Goal: Task Accomplishment & Management: Use online tool/utility

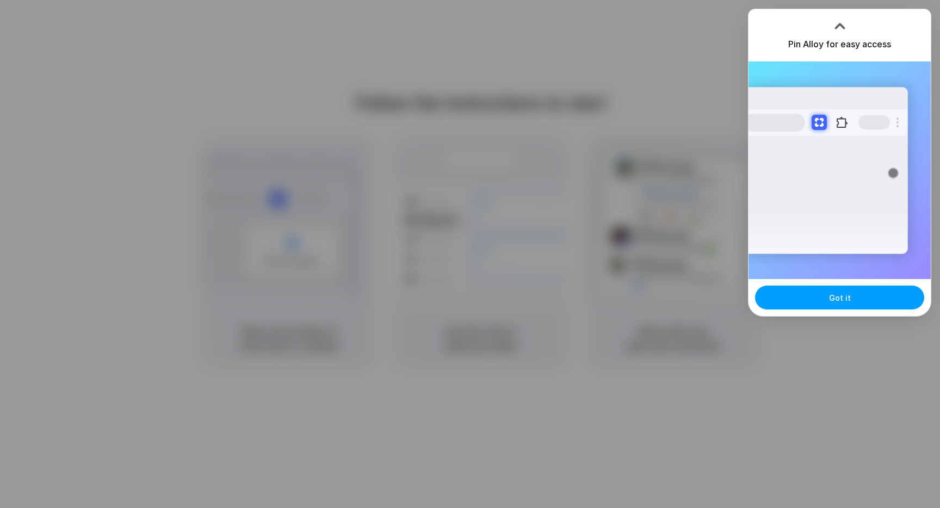
click at [855, 299] on button "Got it" at bounding box center [839, 297] width 169 height 24
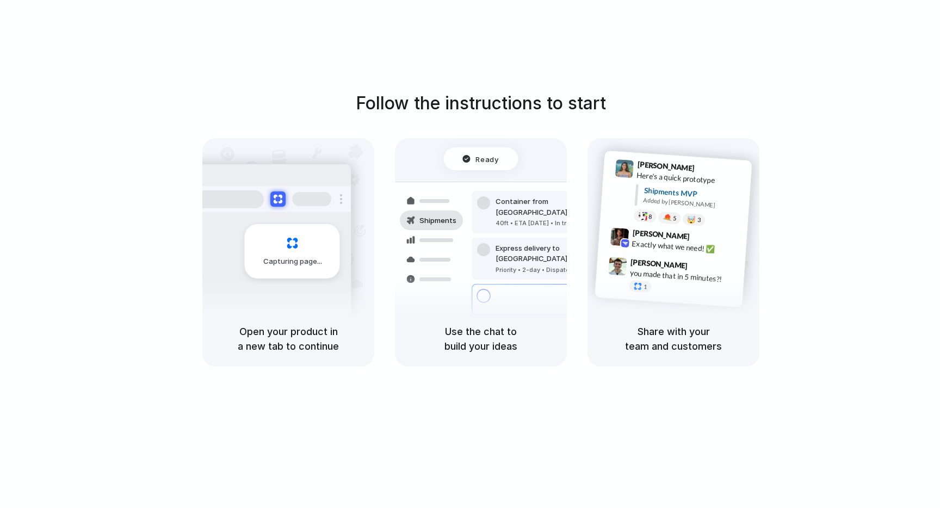
click at [470, 254] on div at bounding box center [470, 254] width 0 height 0
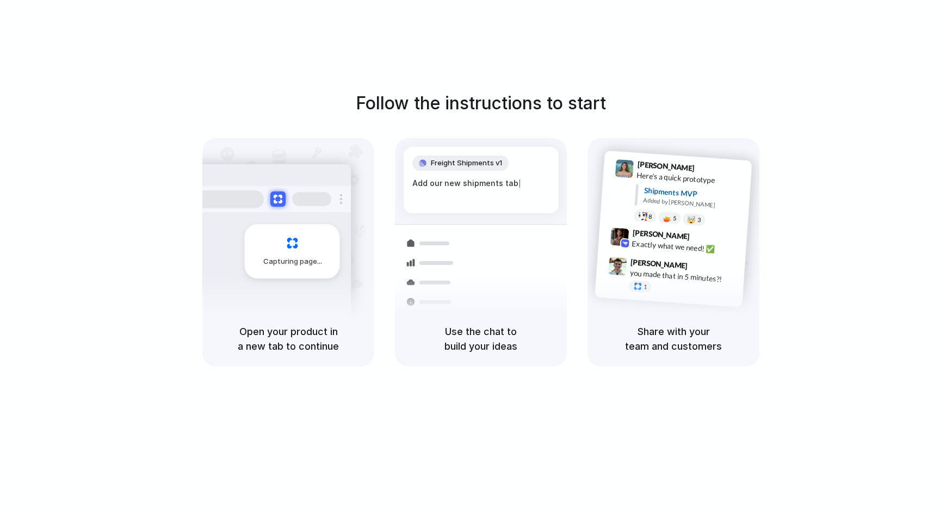
click at [424, 80] on div "Follow the instructions to start Capturing page Open your product in a new tab …" at bounding box center [480, 265] width 961 height 530
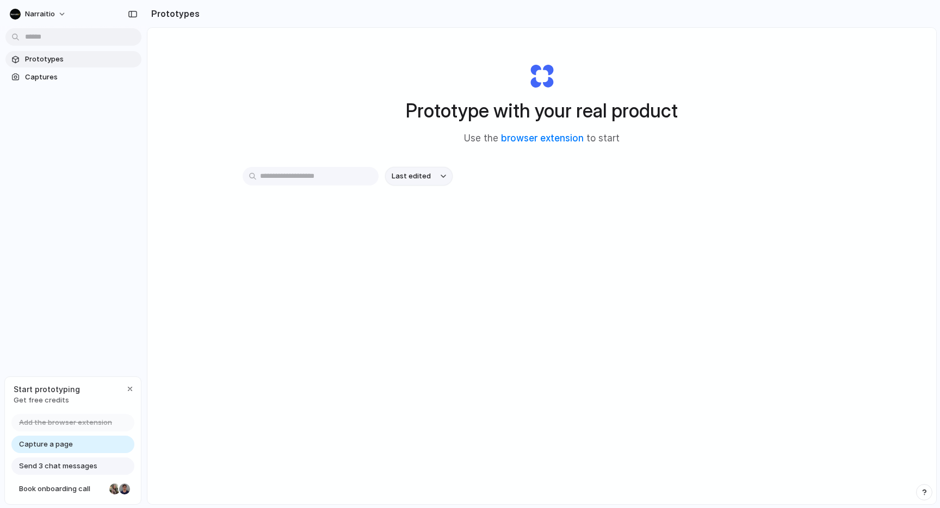
click at [436, 182] on button "Last edited" at bounding box center [418, 176] width 67 height 18
click at [482, 183] on div "Last edited Last created Alphabetical" at bounding box center [470, 254] width 940 height 508
click at [63, 18] on button "Narraitio" at bounding box center [38, 13] width 66 height 17
click at [63, 18] on div "Settings Invite members Change theme Sign out" at bounding box center [470, 254] width 940 height 508
click at [63, 18] on button "Narraitio" at bounding box center [38, 13] width 66 height 17
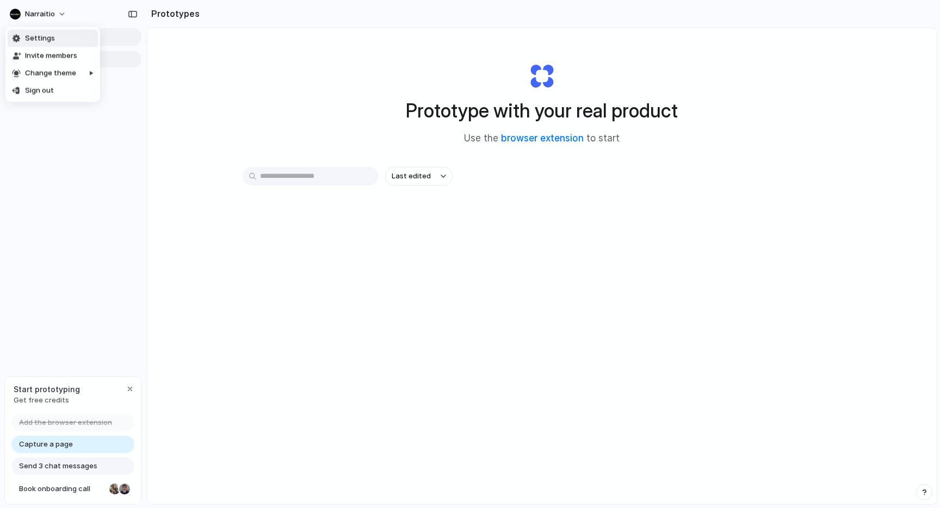
click at [63, 18] on div "Settings Invite members Change theme Sign out" at bounding box center [470, 254] width 940 height 508
click at [528, 141] on link "browser extension" at bounding box center [542, 138] width 83 height 11
click at [125, 15] on button "button" at bounding box center [132, 13] width 17 height 17
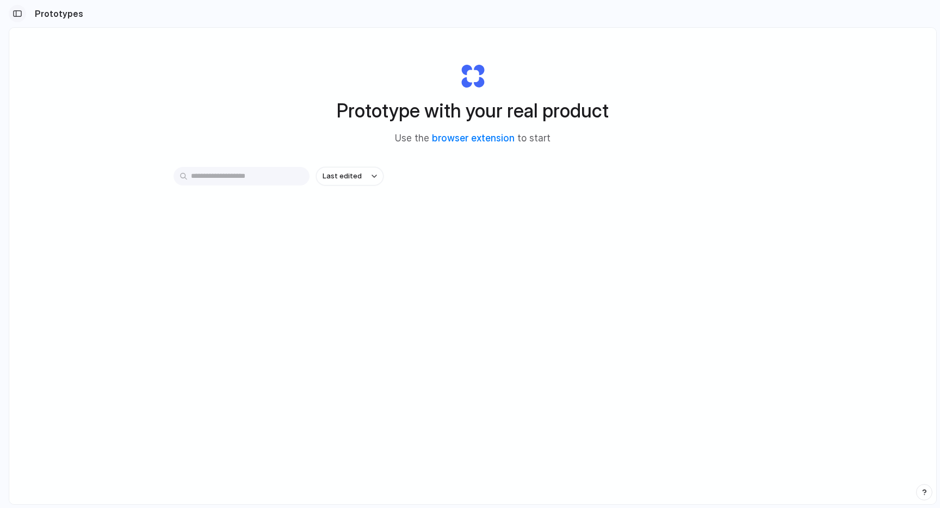
click at [22, 16] on div "button" at bounding box center [18, 14] width 10 height 8
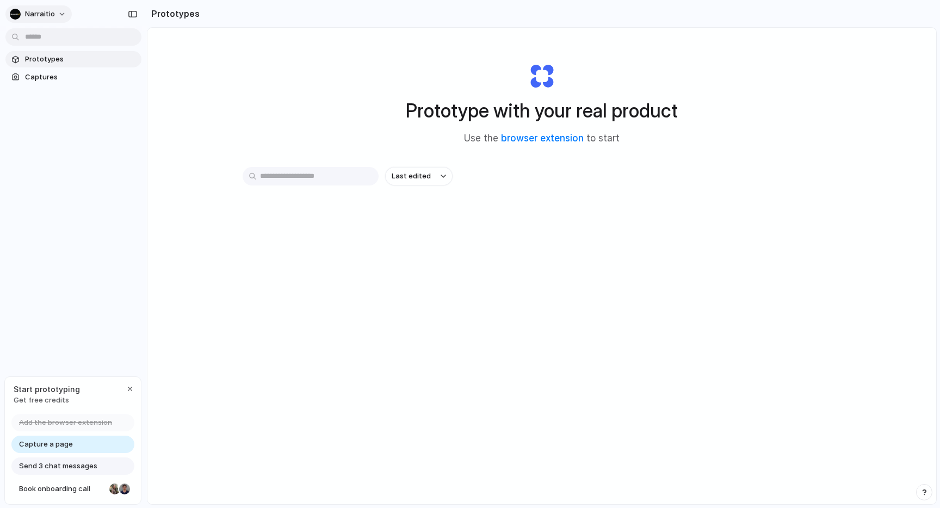
click at [23, 15] on div "Narraitio" at bounding box center [32, 14] width 45 height 11
click at [23, 15] on div "Settings Invite members Change theme Sign out" at bounding box center [470, 254] width 940 height 508
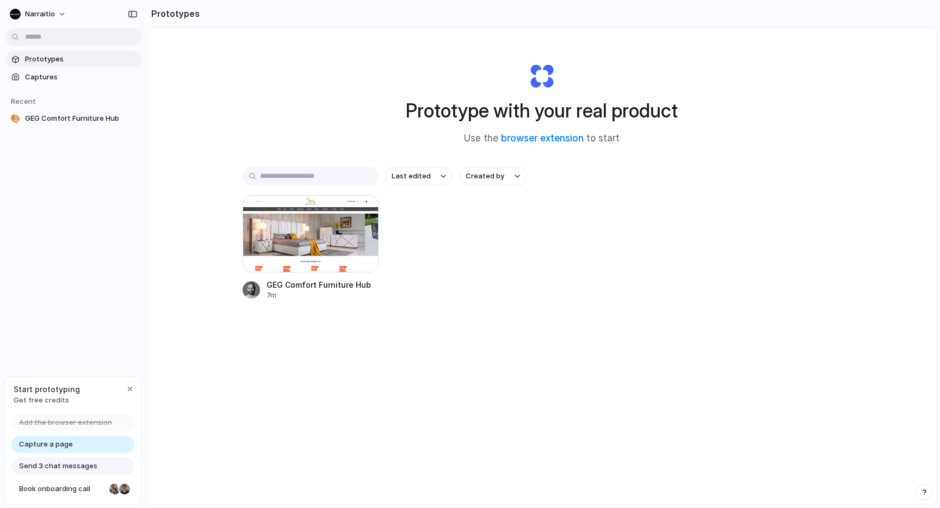
click at [471, 312] on div "Last edited Created by GEG Comfort Furniture Hub 7m" at bounding box center [541, 267] width 598 height 201
drag, startPoint x: 478, startPoint y: 98, endPoint x: 569, endPoint y: 247, distance: 174.7
click at [569, 248] on div "Prototype with your real product Use the browser extension to start Last edited…" at bounding box center [541, 295] width 788 height 534
drag, startPoint x: 569, startPoint y: 247, endPoint x: 470, endPoint y: 54, distance: 216.9
click at [470, 54] on div "Prototype with your real product Use the browser extension to start Last edited…" at bounding box center [541, 295] width 788 height 534
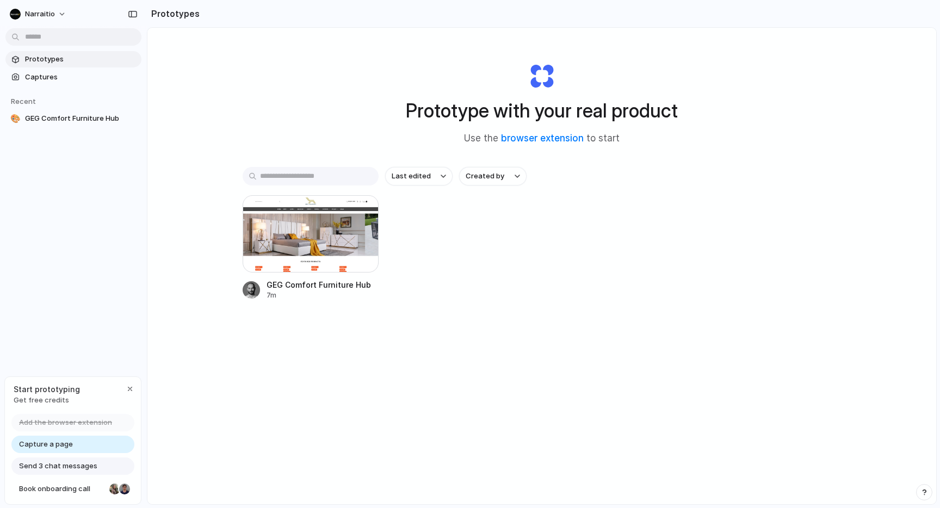
drag, startPoint x: 470, startPoint y: 54, endPoint x: 655, endPoint y: 283, distance: 293.9
click at [655, 284] on div "Prototype with your real product Use the browser extension to start Last edited…" at bounding box center [541, 295] width 788 height 534
click at [359, 263] on div at bounding box center [310, 233] width 136 height 77
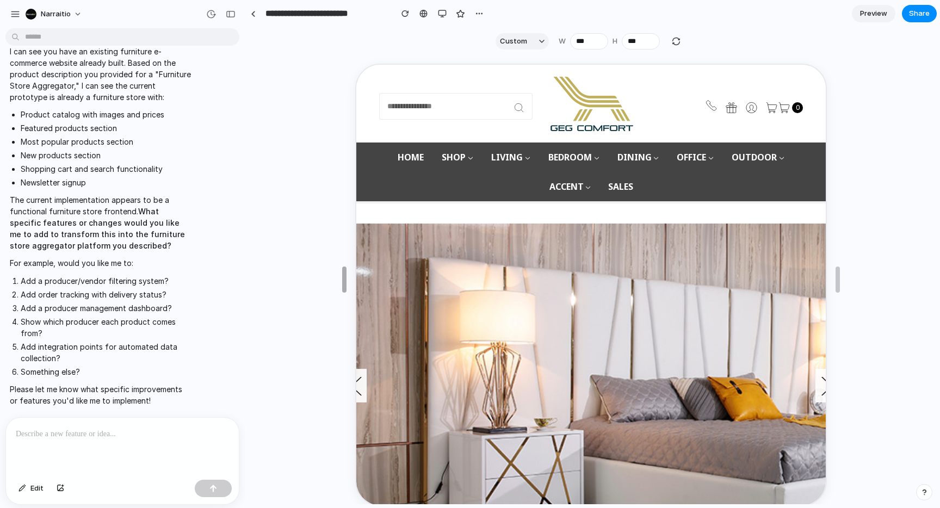
type input "***"
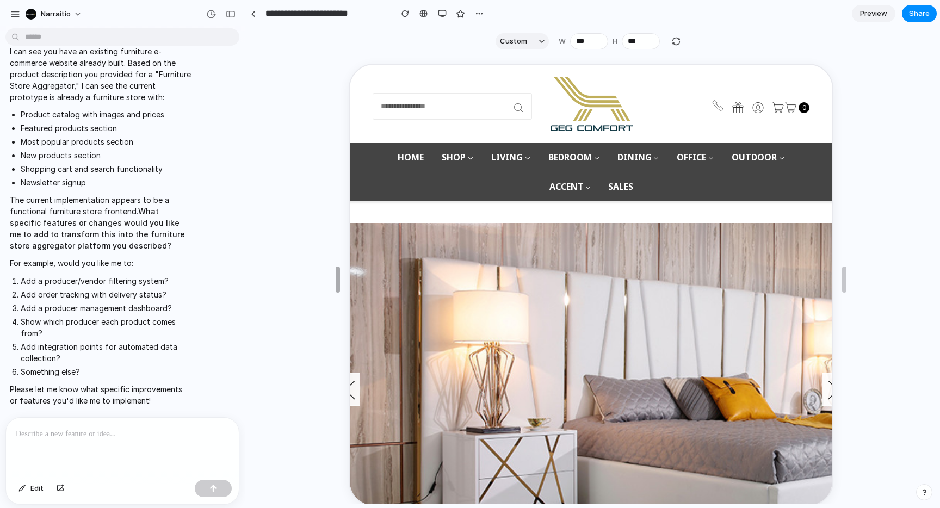
drag, startPoint x: 470, startPoint y: 278, endPoint x: 334, endPoint y: 314, distance: 140.1
click at [84, 437] on p at bounding box center [122, 433] width 213 height 13
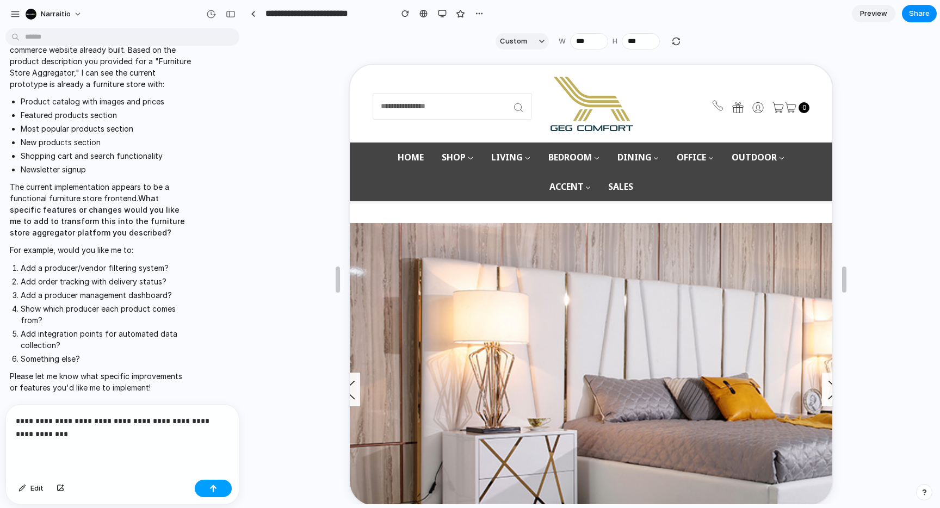
click at [216, 491] on div "button" at bounding box center [213, 488] width 8 height 8
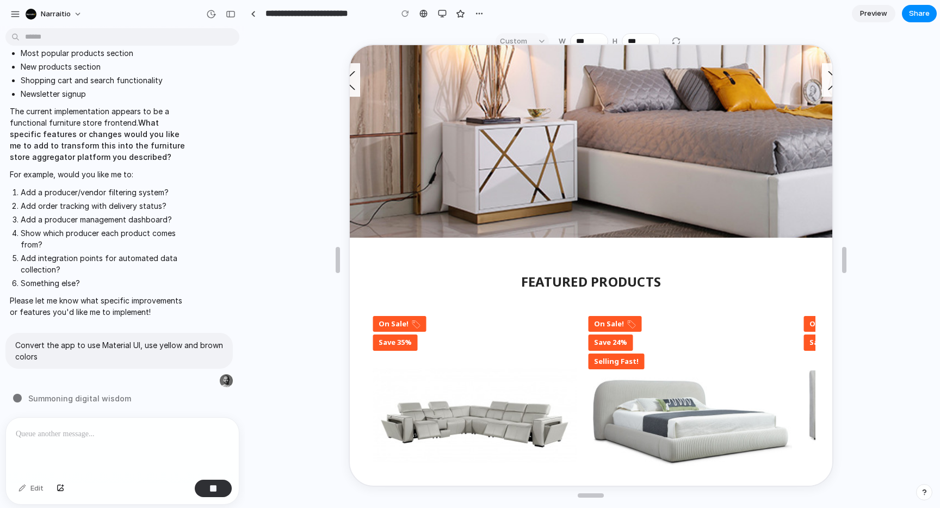
scroll to position [0, 0]
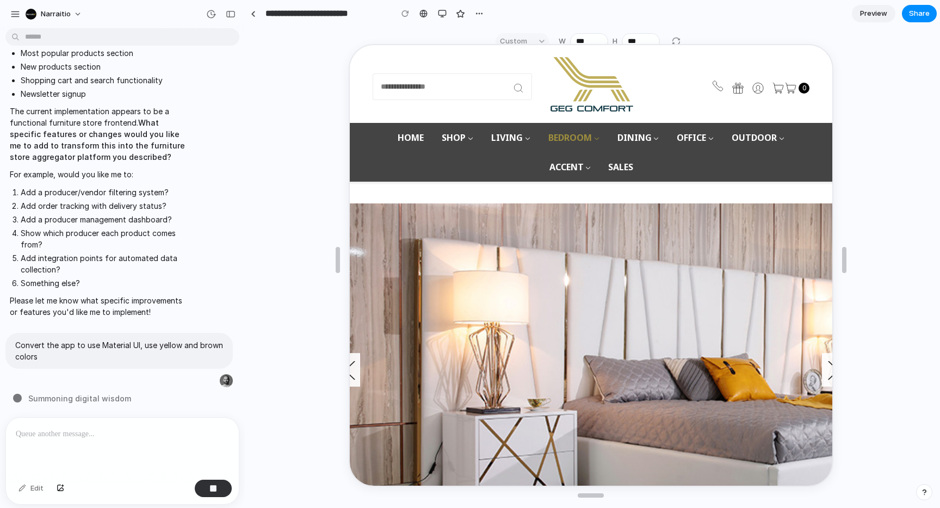
click at [590, 138] on link "Bedroom" at bounding box center [571, 136] width 69 height 29
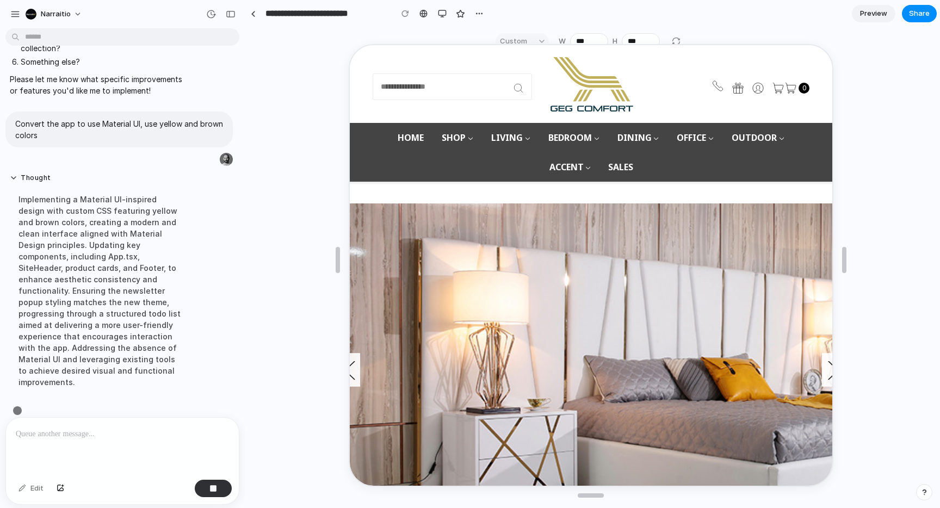
scroll to position [949, 0]
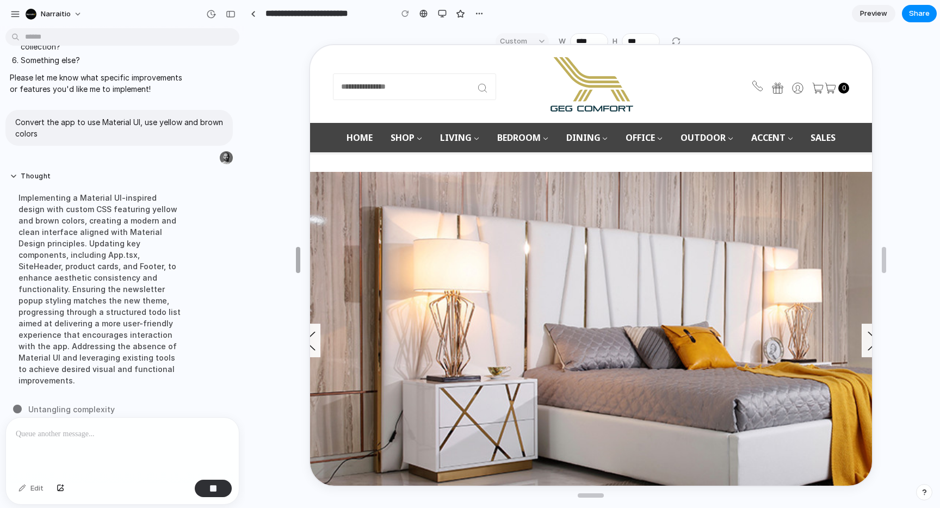
drag, startPoint x: 335, startPoint y: 261, endPoint x: 295, endPoint y: 263, distance: 39.8
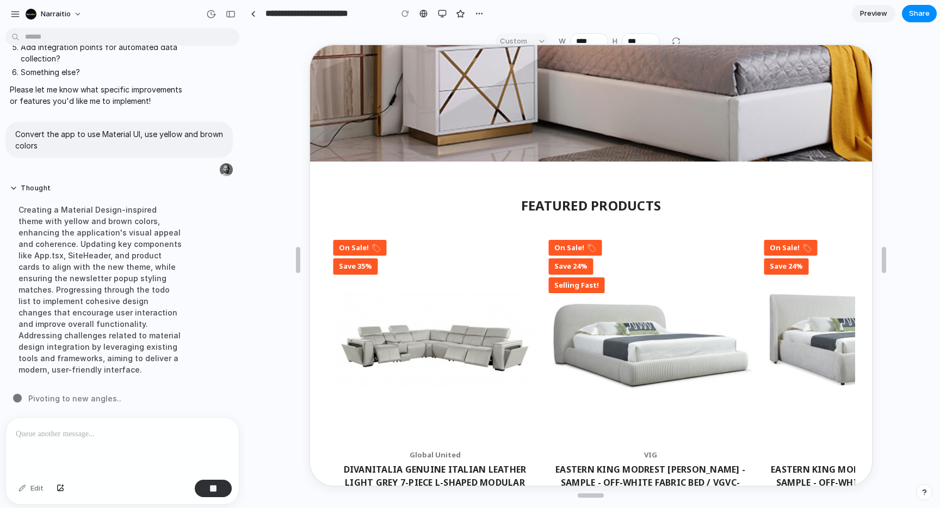
scroll to position [0, 0]
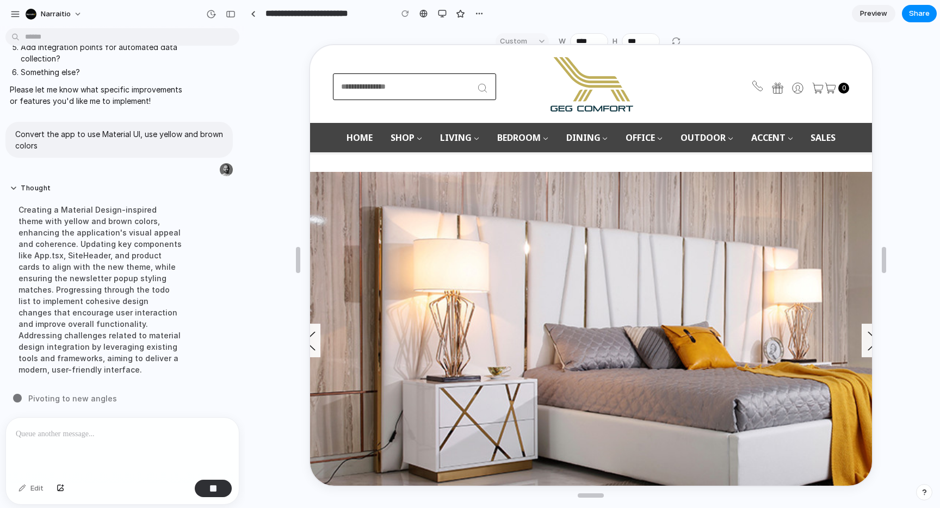
click at [437, 86] on input at bounding box center [412, 85] width 163 height 27
click at [514, 80] on div at bounding box center [427, 85] width 193 height 27
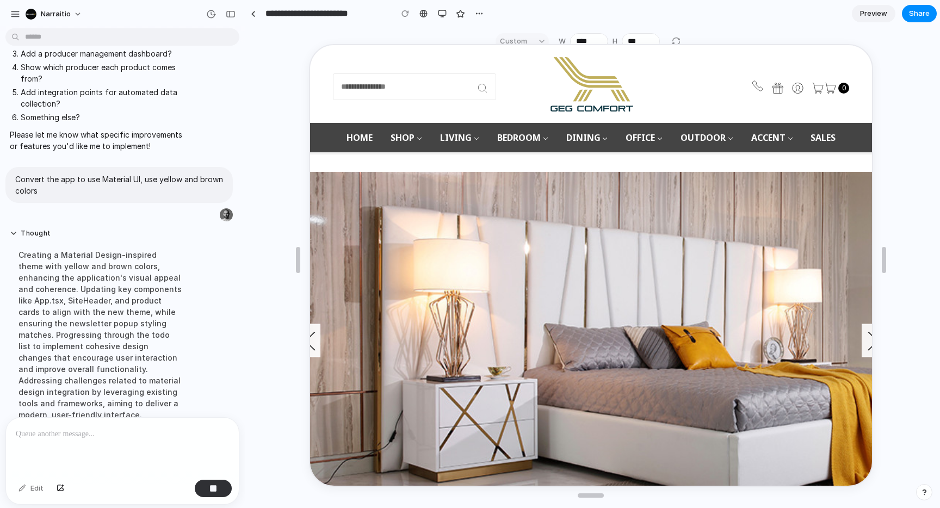
scroll to position [937, 0]
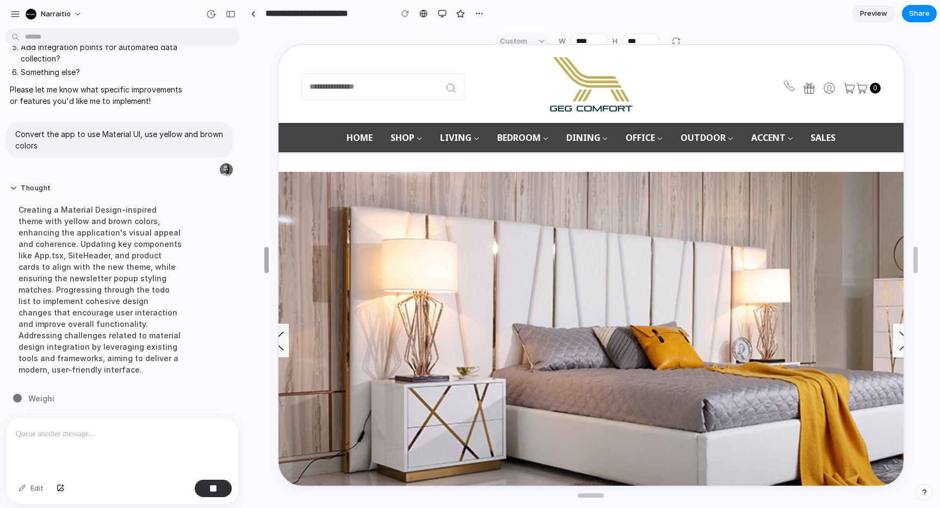
type input "****"
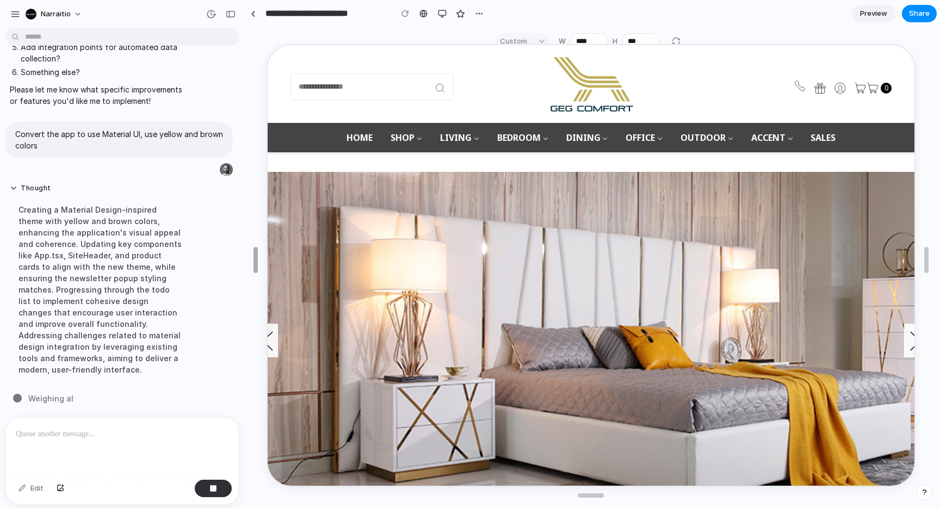
drag, startPoint x: 301, startPoint y: 263, endPoint x: 258, endPoint y: 271, distance: 43.1
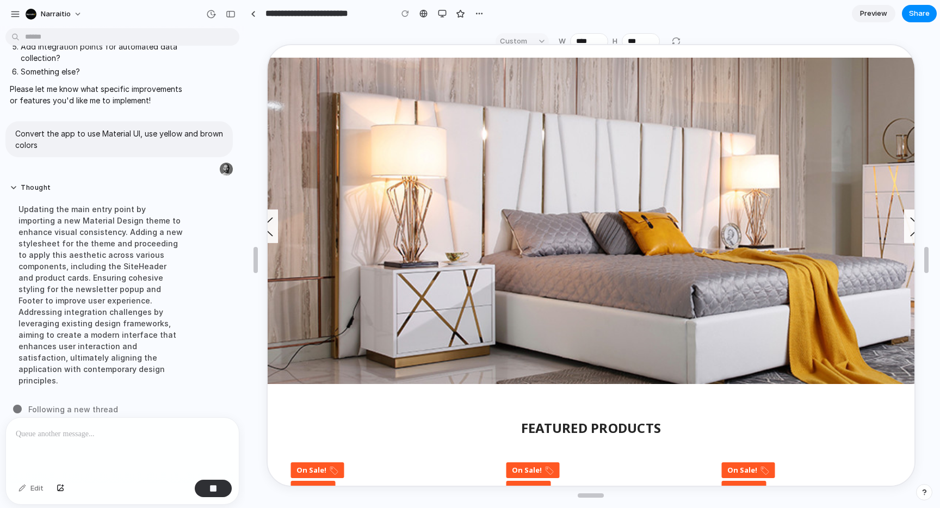
scroll to position [0, 0]
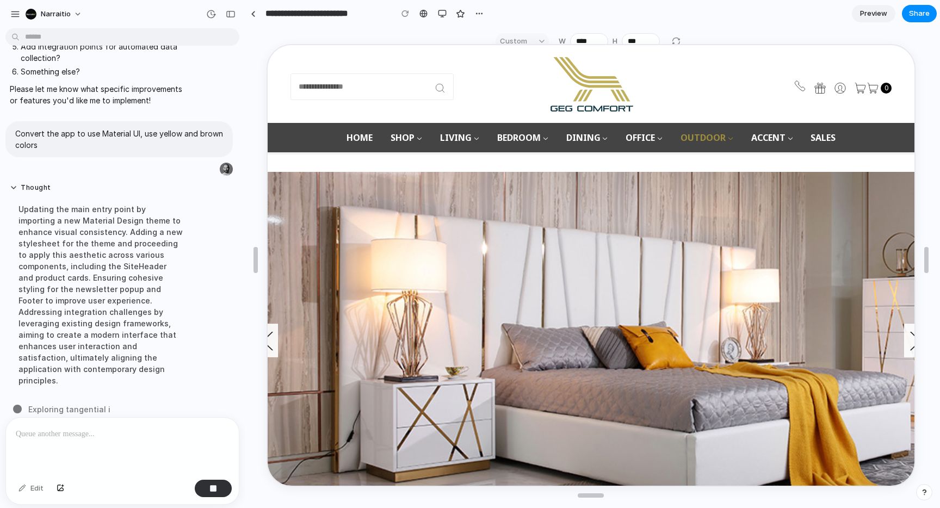
click at [712, 133] on link "OUTDOOR" at bounding box center [704, 136] width 71 height 29
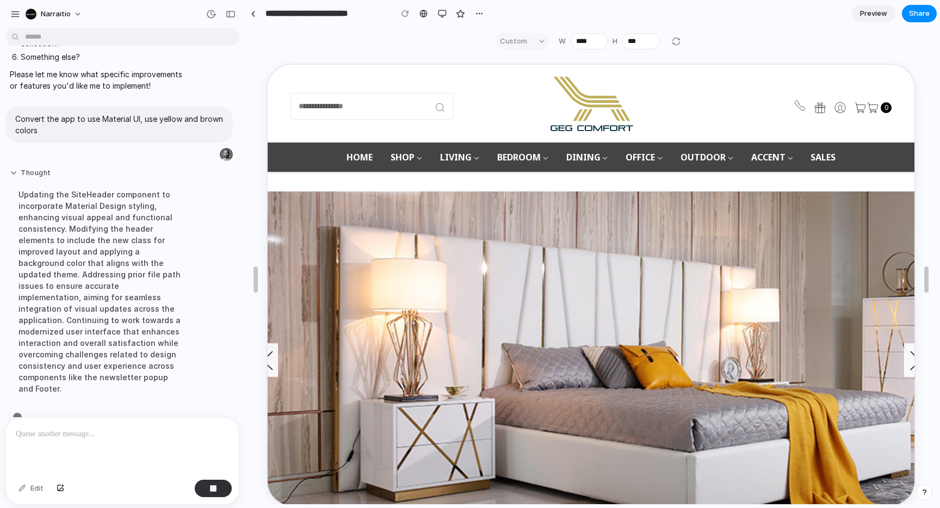
scroll to position [960, 0]
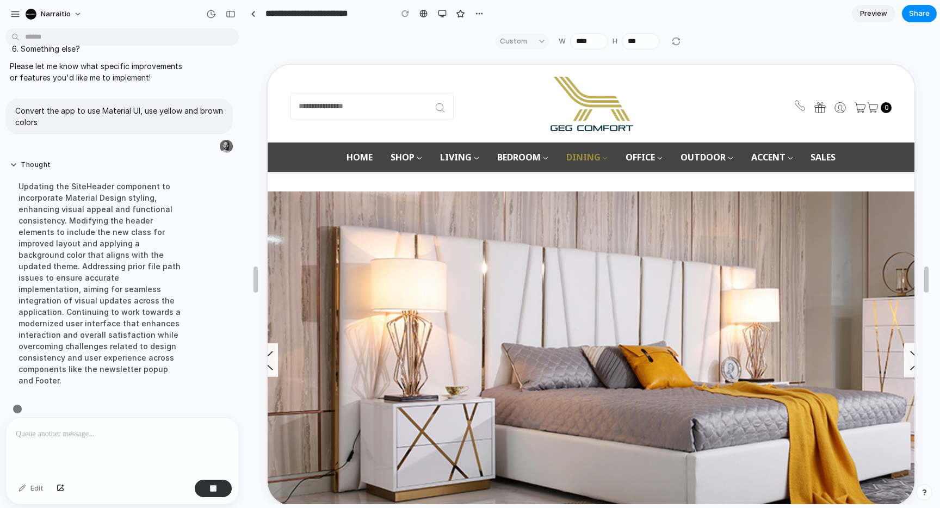
click at [607, 159] on link "Dining" at bounding box center [585, 155] width 60 height 29
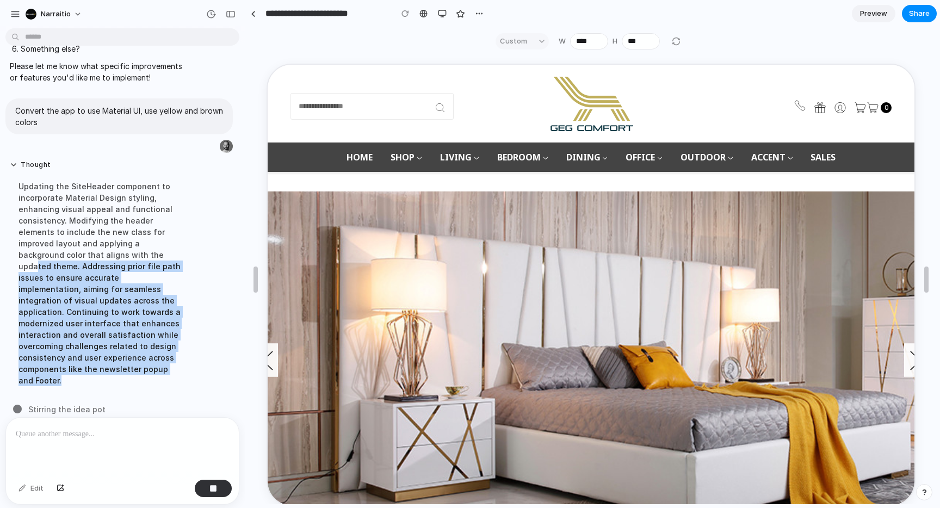
drag, startPoint x: 107, startPoint y: 383, endPoint x: 67, endPoint y: 259, distance: 130.2
click at [67, 259] on div "Thought Updating the SiteHeader component to incorporate Material Design stylin…" at bounding box center [100, 276] width 190 height 245
click at [67, 259] on div "Updating the SiteHeader component to incorporate Material Design styling, enhan…" at bounding box center [101, 283] width 182 height 219
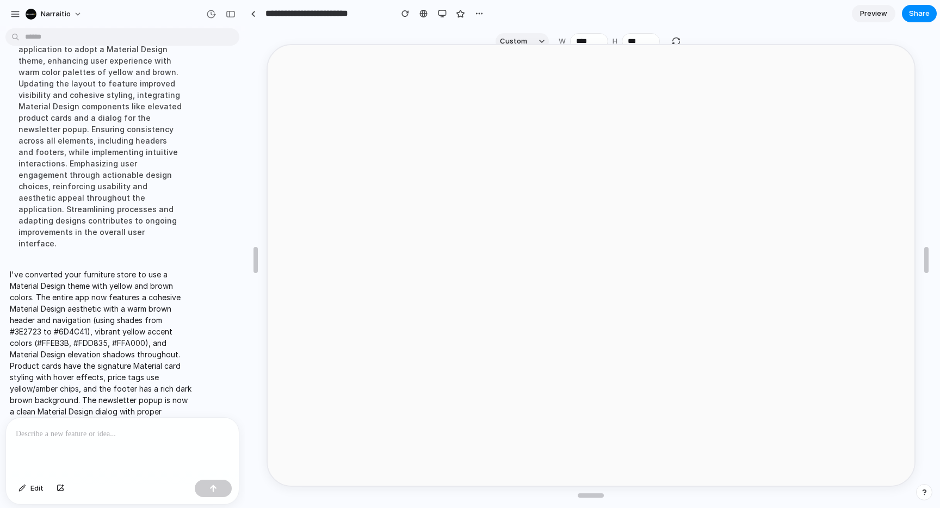
scroll to position [0, 0]
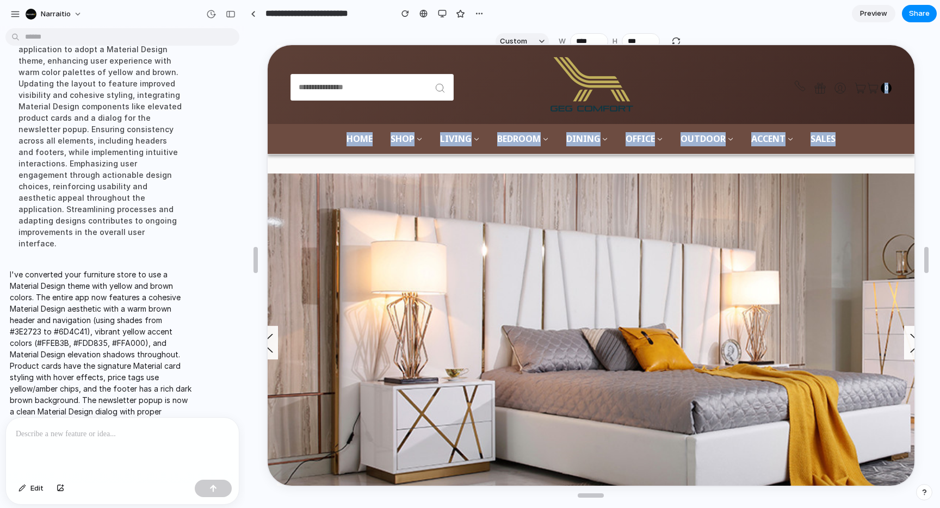
drag, startPoint x: 784, startPoint y: 82, endPoint x: 825, endPoint y: 172, distance: 99.0
click at [870, 135] on nav "Home Shop Game Room Game tables and chairs Pets related Pet's house Pet's sofa …" at bounding box center [589, 138] width 601 height 30
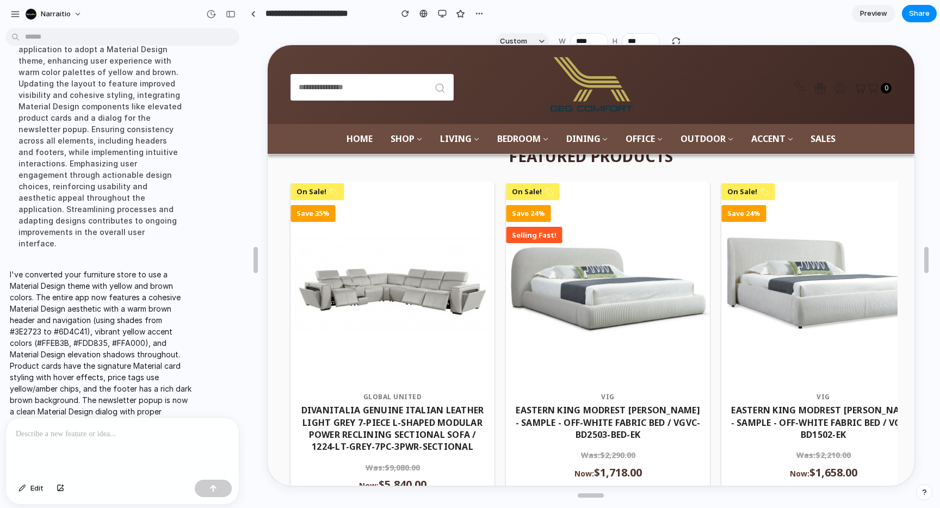
scroll to position [409, 0]
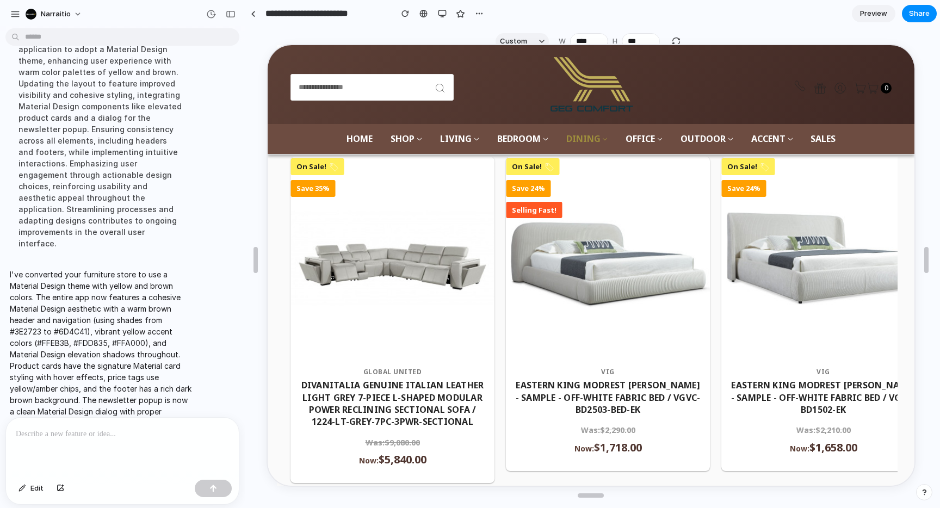
click at [596, 142] on link "Dining" at bounding box center [585, 138] width 60 height 30
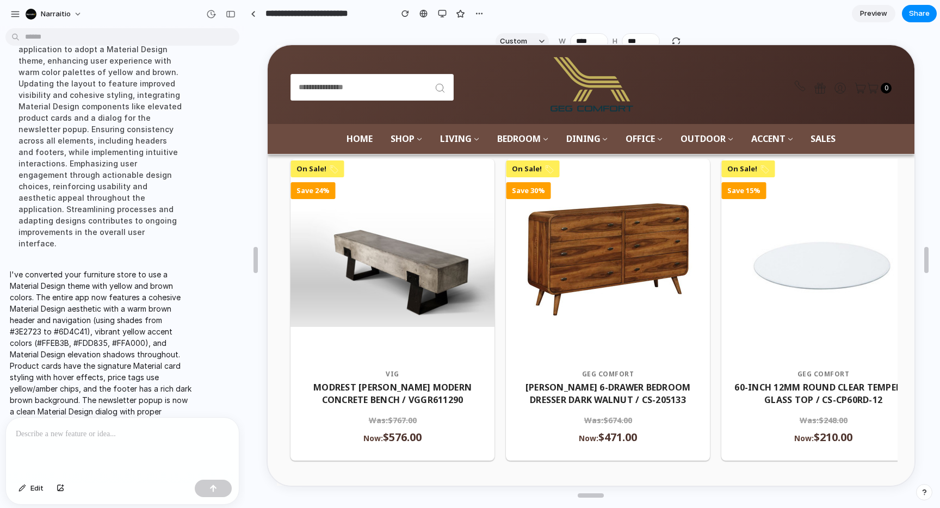
scroll to position [795, 0]
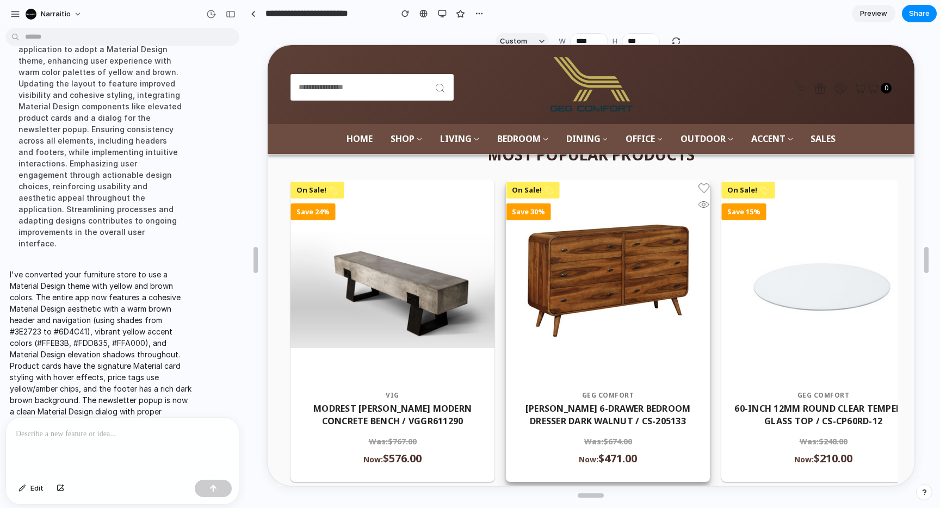
click at [550, 319] on img at bounding box center [606, 279] width 204 height 201
click at [536, 206] on img at bounding box center [606, 279] width 204 height 201
click at [534, 185] on img at bounding box center [606, 279] width 204 height 201
click at [648, 136] on link "OFFICE" at bounding box center [641, 138] width 55 height 30
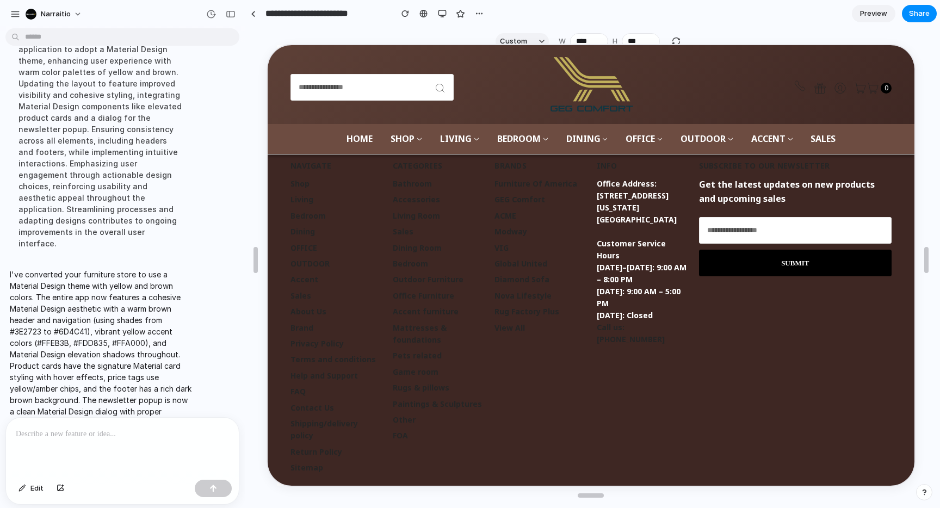
scroll to position [1591, 0]
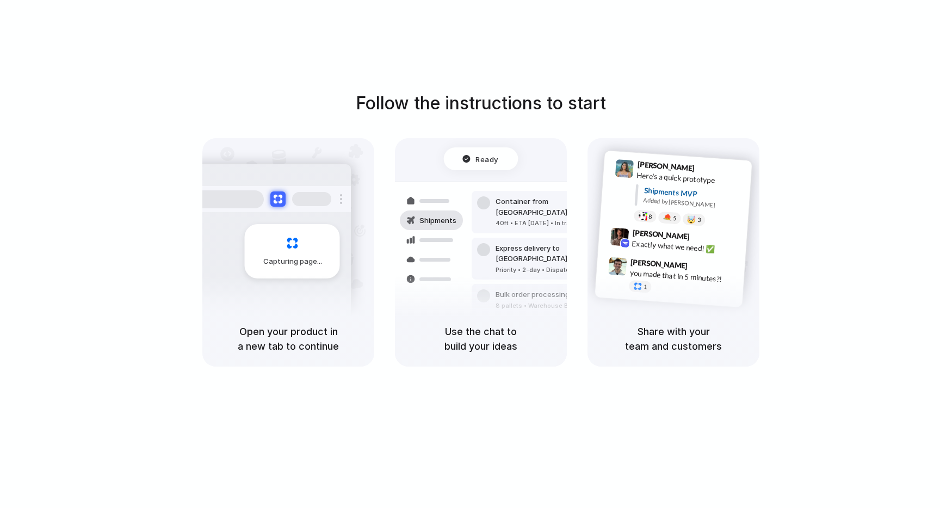
click at [301, 264] on span "Capturing page" at bounding box center [293, 261] width 60 height 11
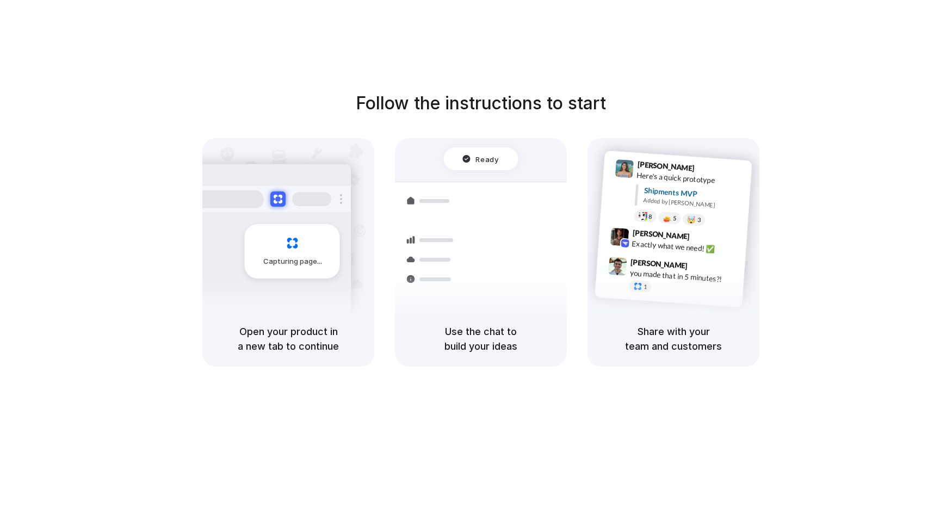
click at [521, 119] on div "Follow the instructions to start Capturing page Open your product in a new tab …" at bounding box center [481, 228] width 940 height 276
click at [786, 75] on div "Follow the instructions to start Capturing page Open your product in a new tab …" at bounding box center [480, 265] width 961 height 530
drag, startPoint x: 762, startPoint y: 117, endPoint x: 696, endPoint y: 391, distance: 281.7
click at [696, 391] on div "Follow the instructions to start Capturing page Open your product in a new tab …" at bounding box center [480, 265] width 961 height 530
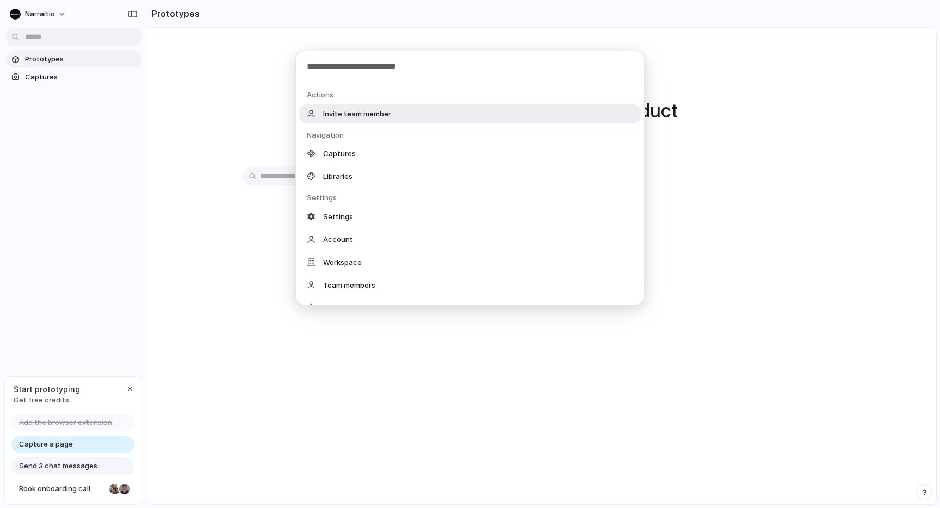
click at [80, 35] on body "Narraitio Prototypes Captures Start prototyping Get free credits Add the browse…" at bounding box center [470, 254] width 940 height 508
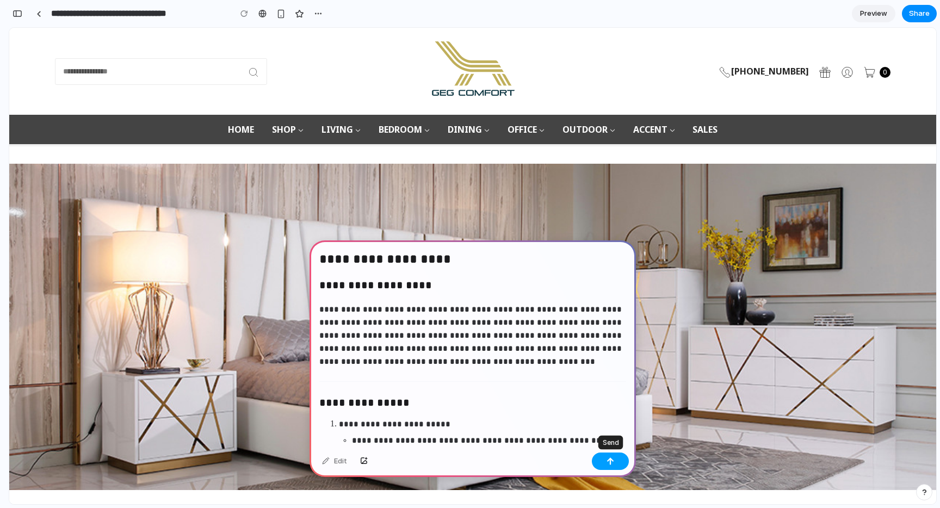
click at [607, 457] on div "button" at bounding box center [610, 461] width 8 height 8
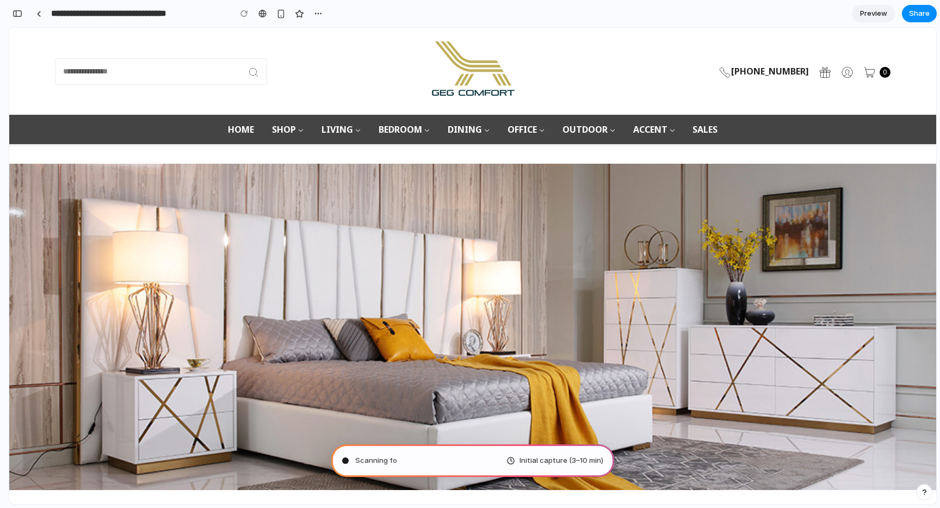
type input "**********"
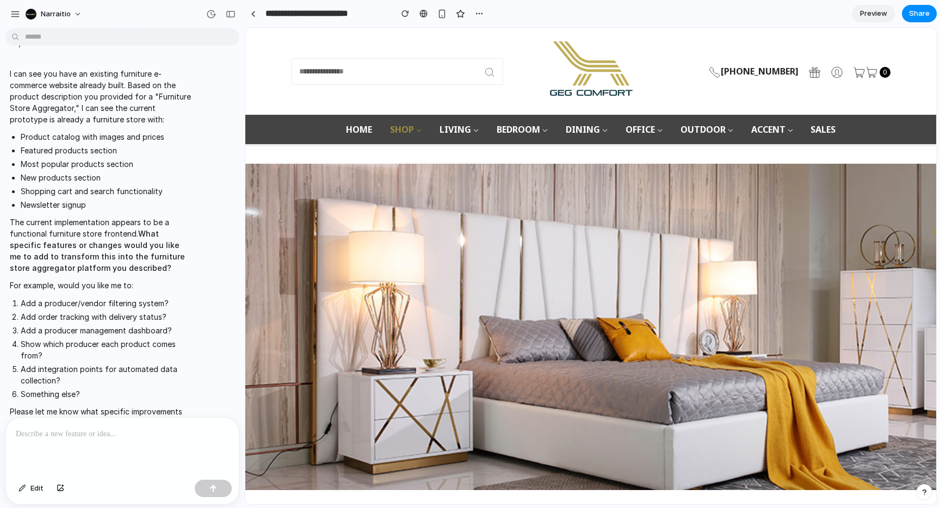
click at [388, 128] on link "Shop" at bounding box center [405, 129] width 49 height 29
click at [409, 132] on link "Shop" at bounding box center [405, 129] width 49 height 29
click at [461, 133] on link "Living" at bounding box center [458, 129] width 57 height 29
click at [524, 129] on link "Bedroom" at bounding box center [521, 129] width 69 height 29
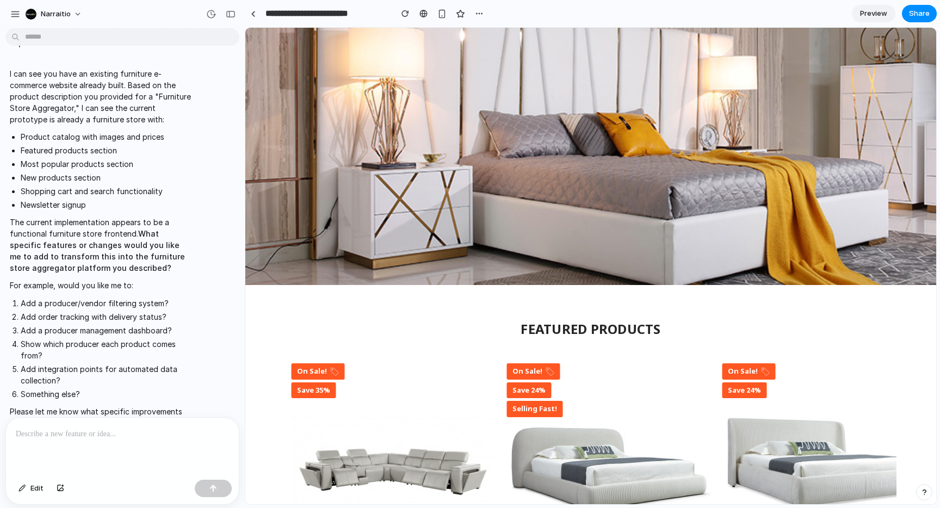
scroll to position [310, 0]
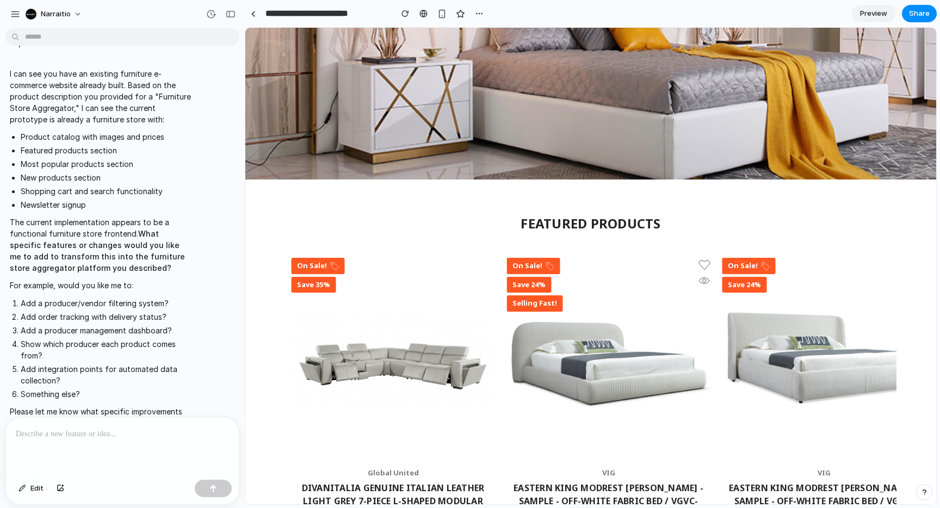
click at [522, 265] on img at bounding box center [608, 356] width 204 height 201
click at [523, 292] on img at bounding box center [608, 356] width 204 height 201
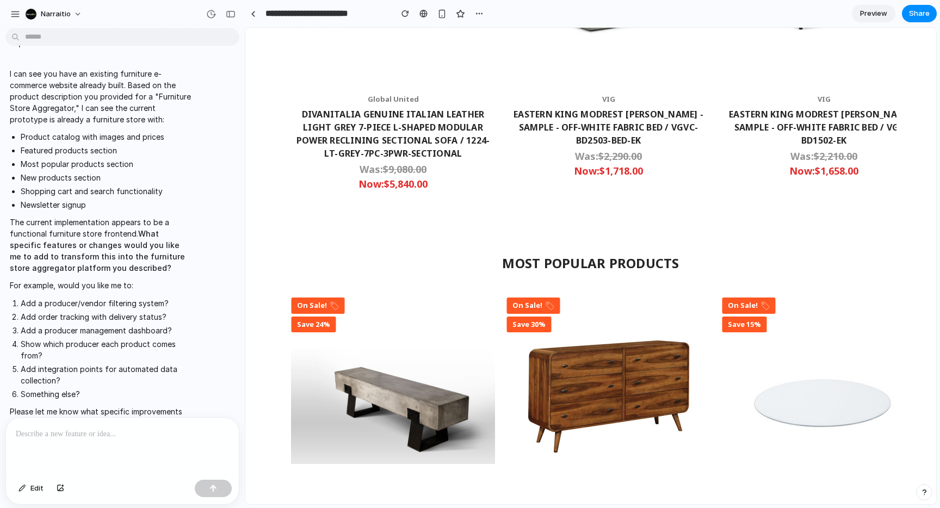
scroll to position [732, 0]
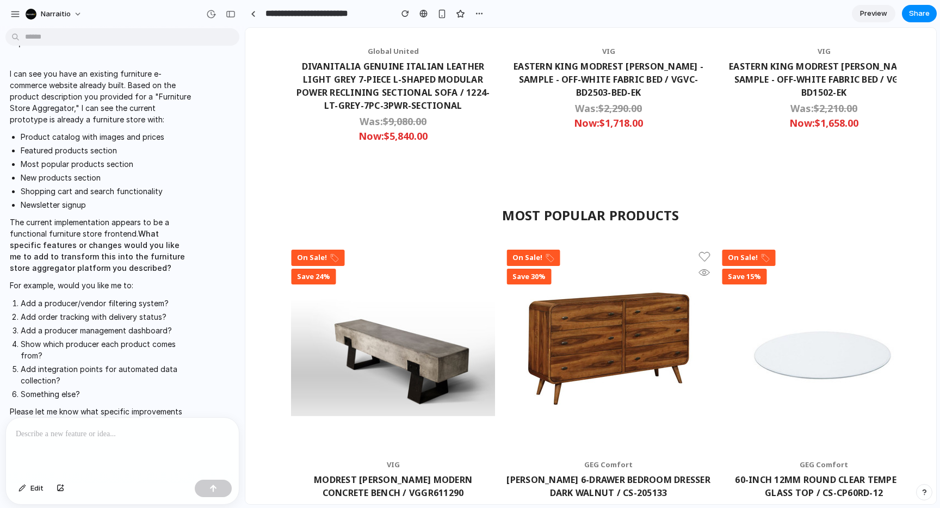
click at [532, 255] on img at bounding box center [608, 348] width 204 height 201
click at [532, 274] on img at bounding box center [608, 348] width 204 height 201
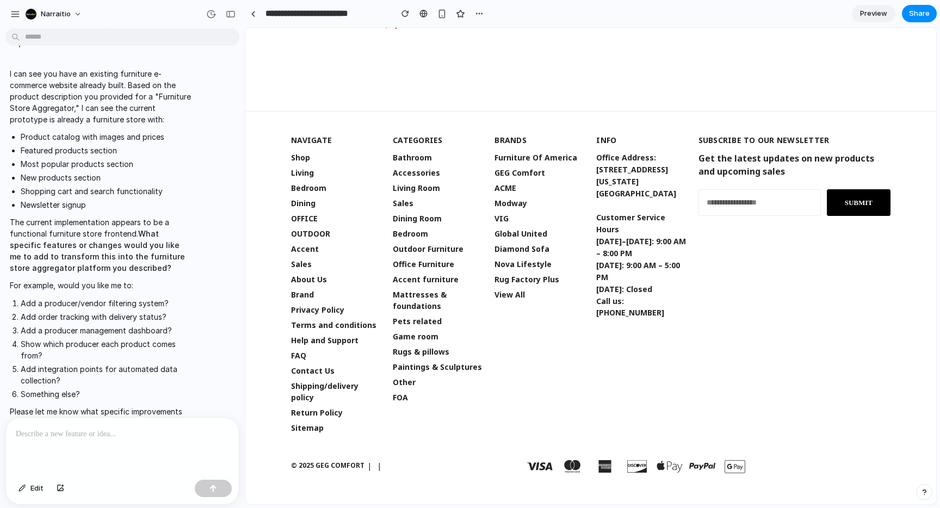
scroll to position [1630, 0]
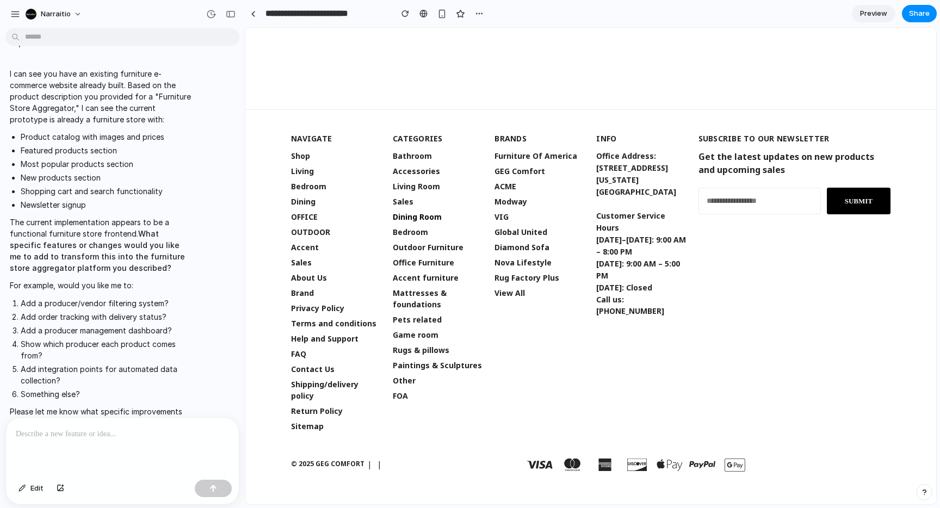
click at [407, 215] on link "Dining Room" at bounding box center [417, 217] width 49 height 10
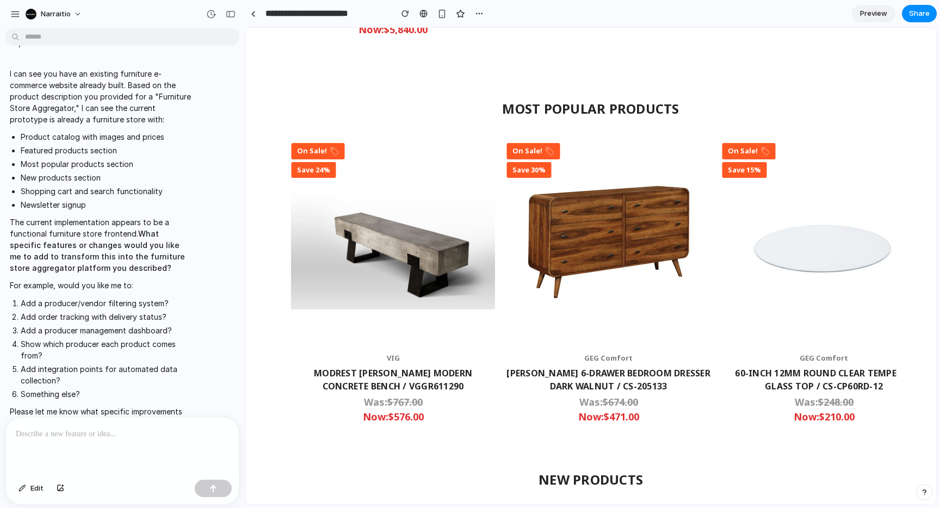
scroll to position [826, 0]
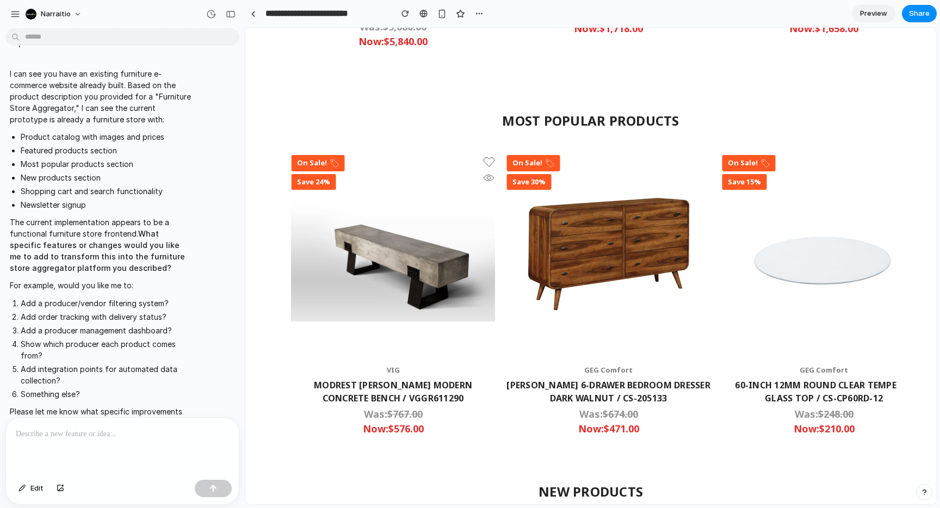
click at [319, 163] on img at bounding box center [393, 253] width 204 height 201
click at [319, 178] on img at bounding box center [393, 253] width 204 height 201
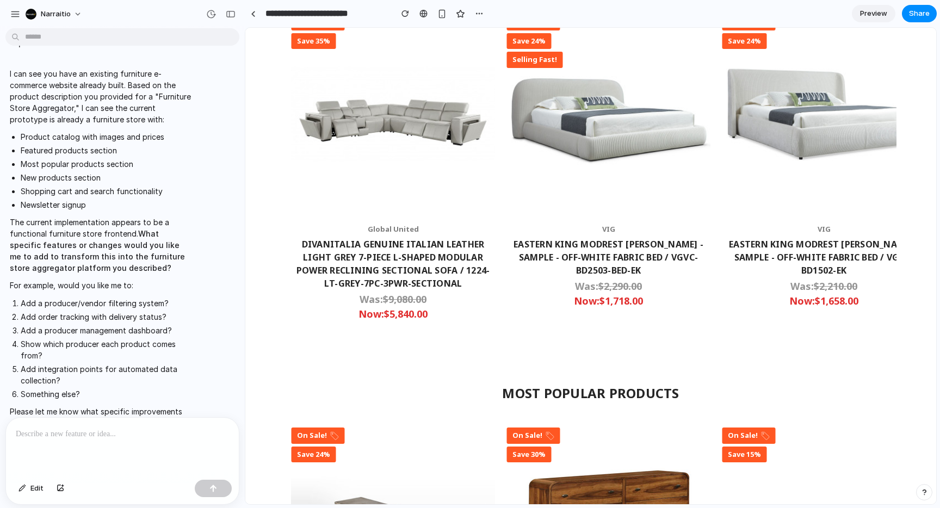
scroll to position [348, 0]
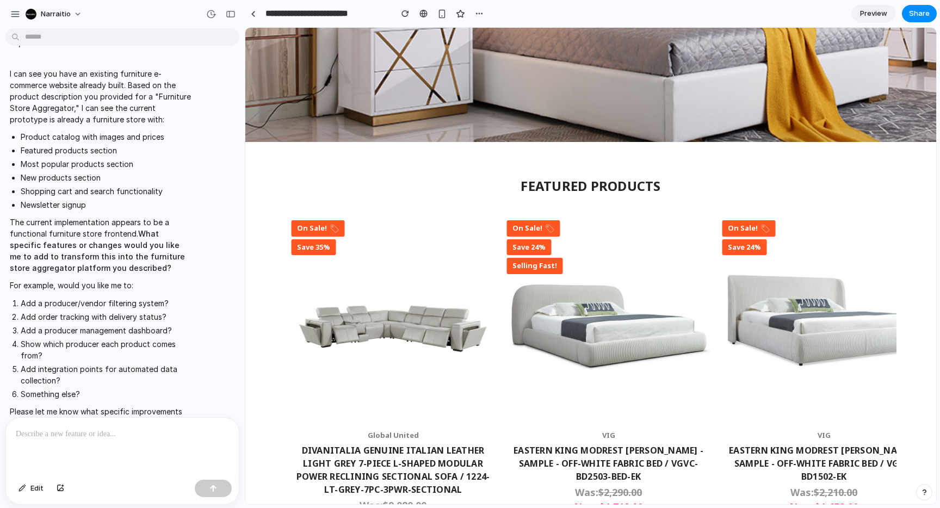
click at [872, 14] on span "Preview" at bounding box center [873, 13] width 27 height 11
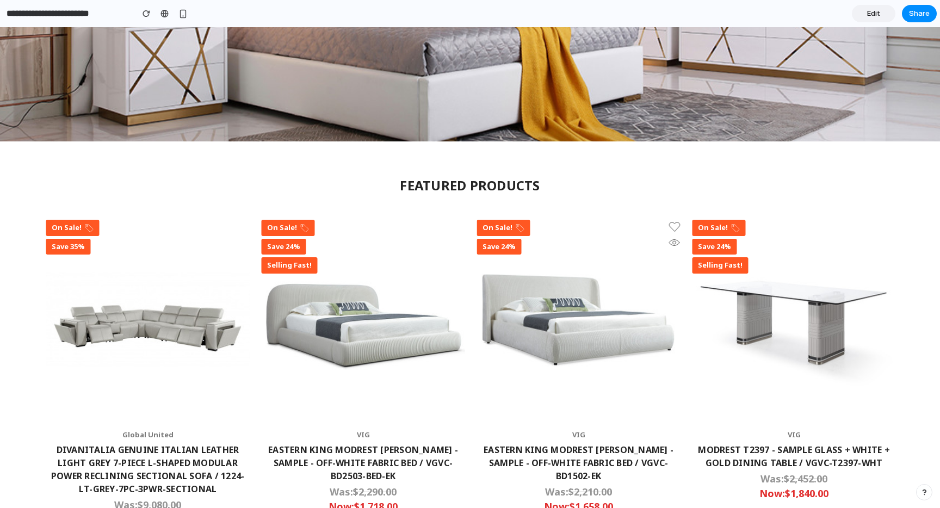
click at [505, 229] on img at bounding box center [578, 318] width 204 height 201
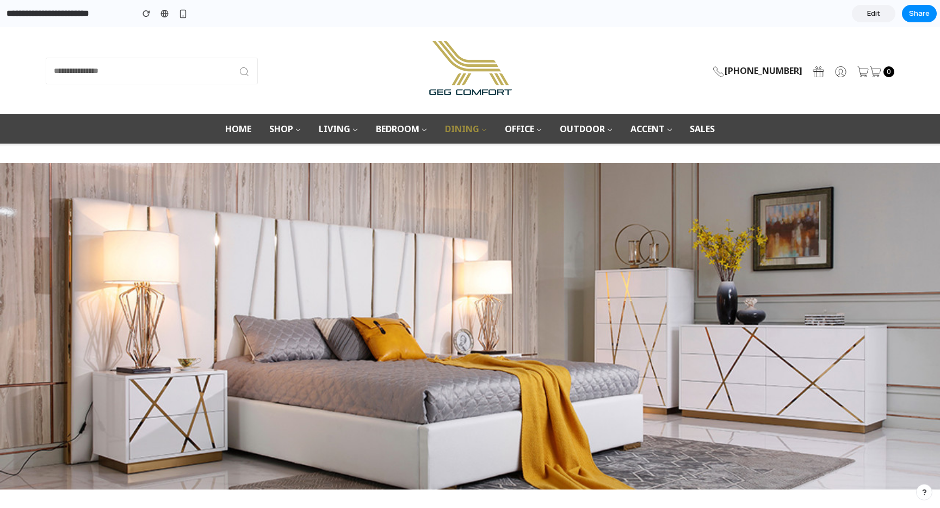
click at [463, 130] on link "Dining" at bounding box center [466, 128] width 60 height 29
click at [412, 122] on link "Bedroom" at bounding box center [400, 128] width 69 height 29
click at [268, 121] on link "Shop" at bounding box center [284, 128] width 49 height 29
click at [143, 74] on input at bounding box center [152, 71] width 212 height 27
type input "*********"
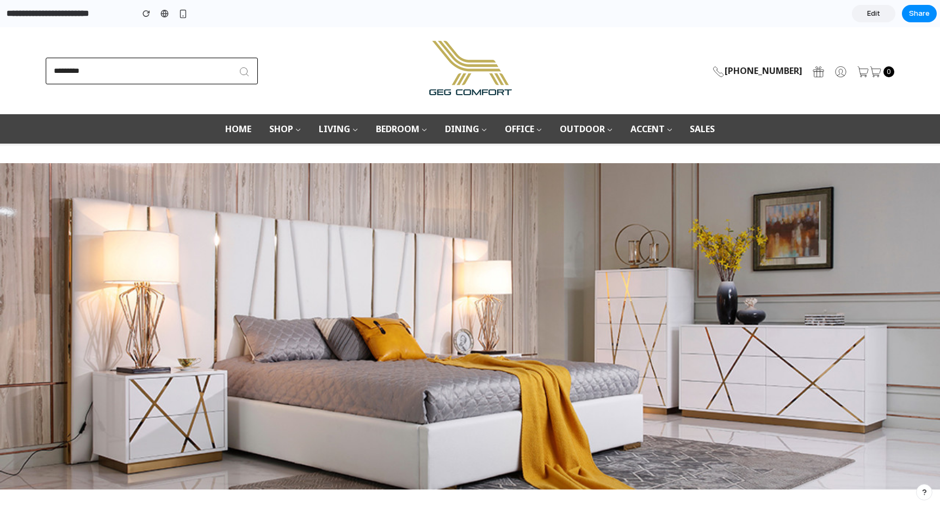
click at [231, 58] on button "submit" at bounding box center [244, 71] width 27 height 27
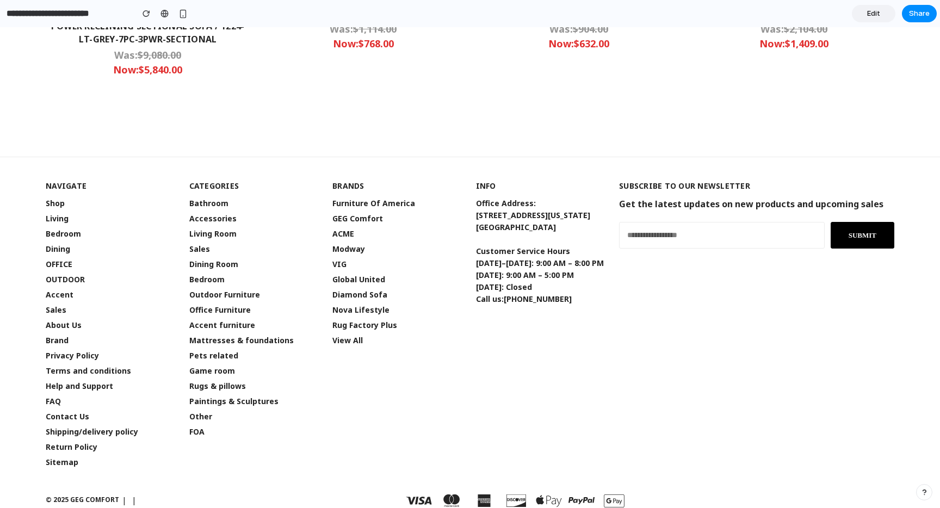
scroll to position [1614, 0]
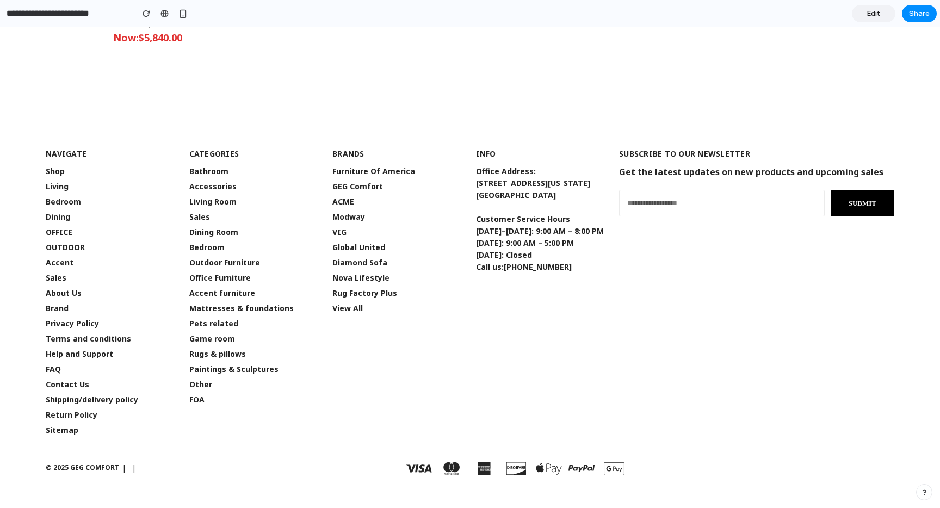
click at [109, 469] on p "© 2025 GEG COMFORT" at bounding box center [82, 468] width 73 height 10
drag, startPoint x: 109, startPoint y: 469, endPoint x: 157, endPoint y: 468, distance: 48.4
click at [157, 468] on div "© 2025 GEG COMFORT" at bounding box center [470, 473] width 848 height 23
click at [671, 205] on input "email" at bounding box center [722, 203] width 206 height 27
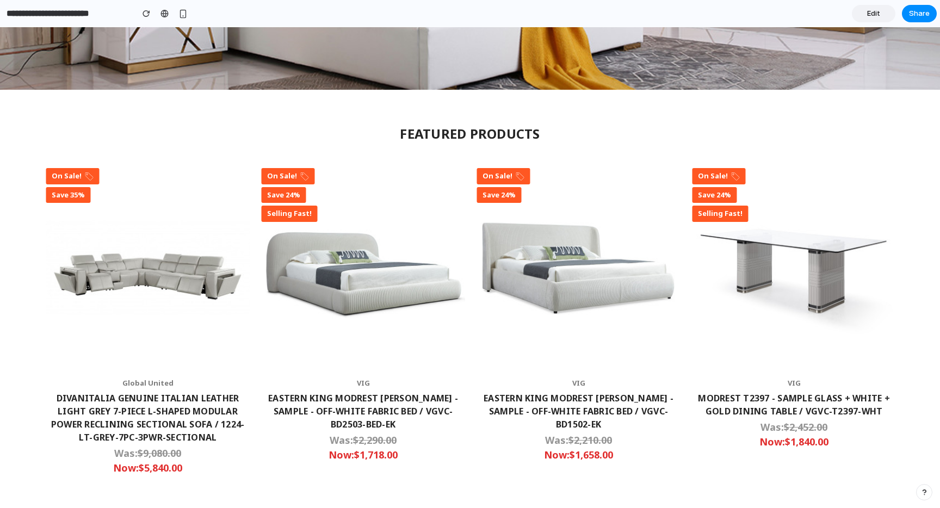
scroll to position [290, 0]
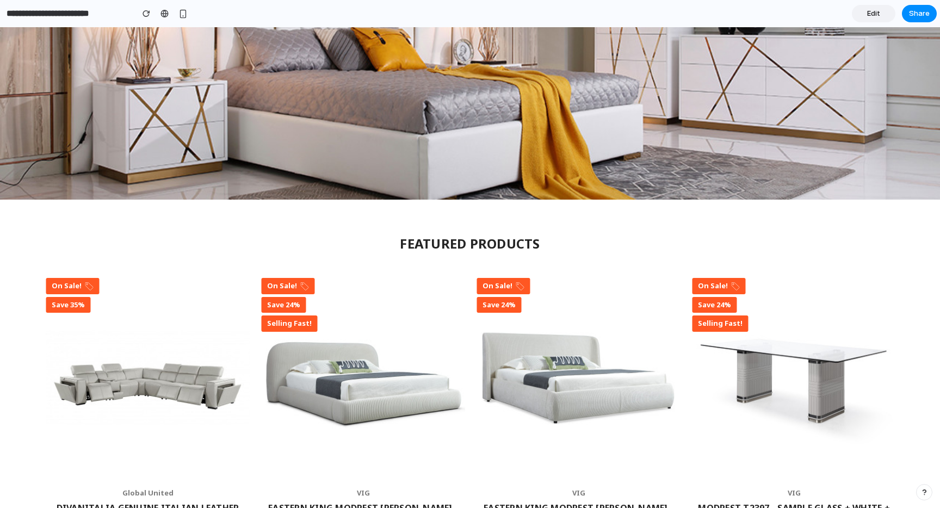
click at [878, 11] on span "Edit" at bounding box center [873, 13] width 13 height 11
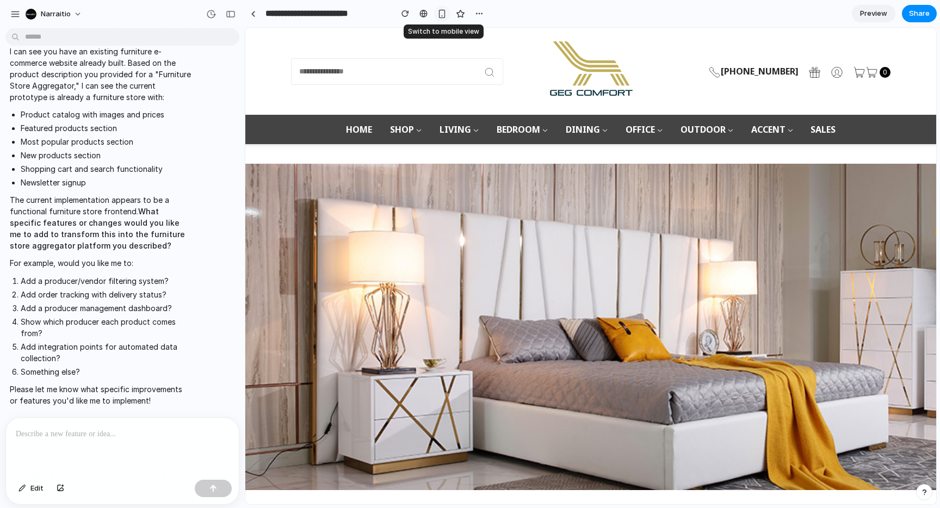
click at [440, 14] on div "button" at bounding box center [441, 13] width 9 height 9
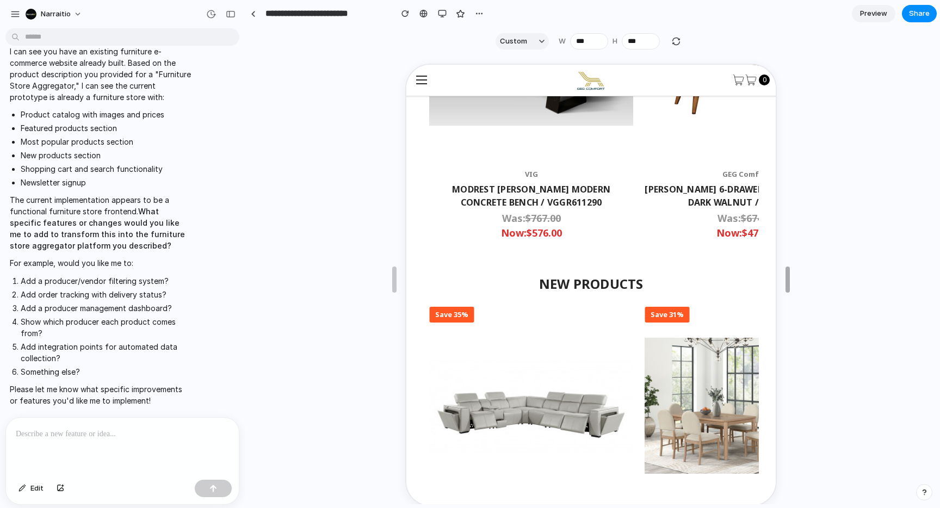
scroll to position [881, 0]
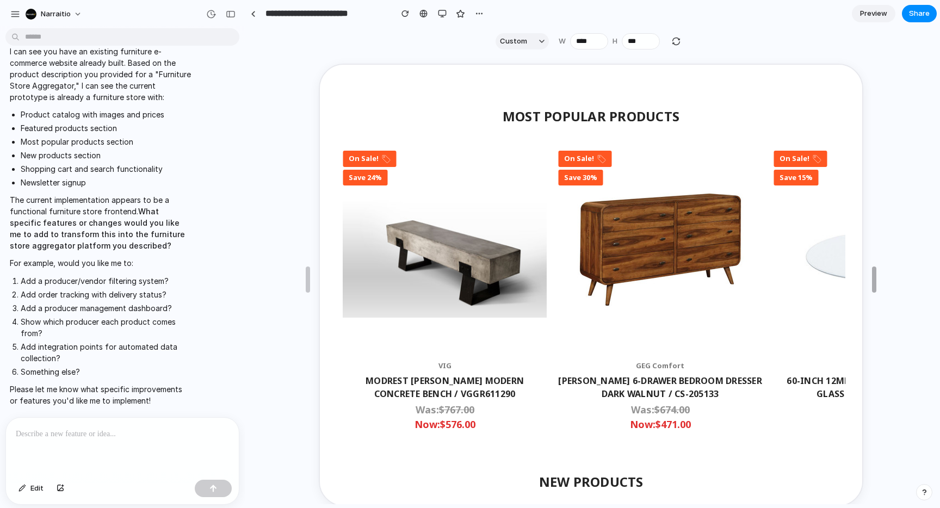
drag, startPoint x: 710, startPoint y: 285, endPoint x: 875, endPoint y: 254, distance: 168.3
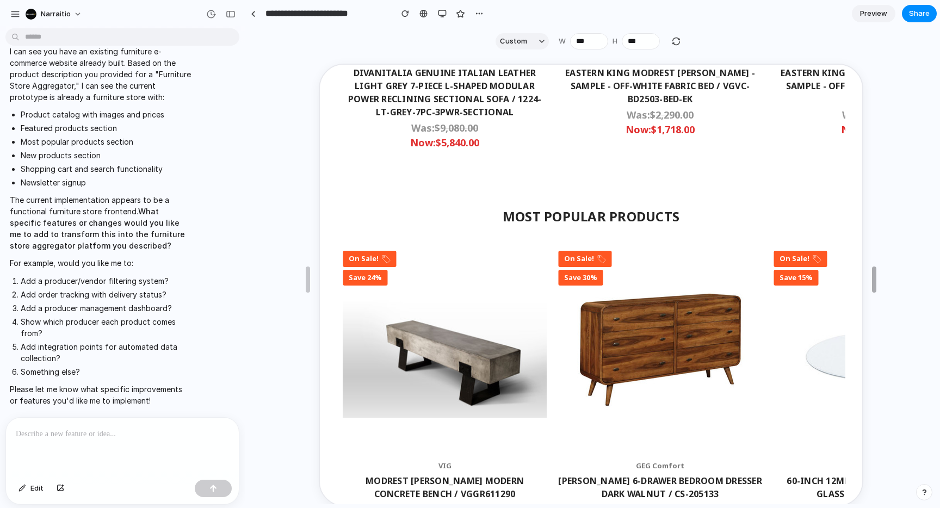
scroll to position [752, 0]
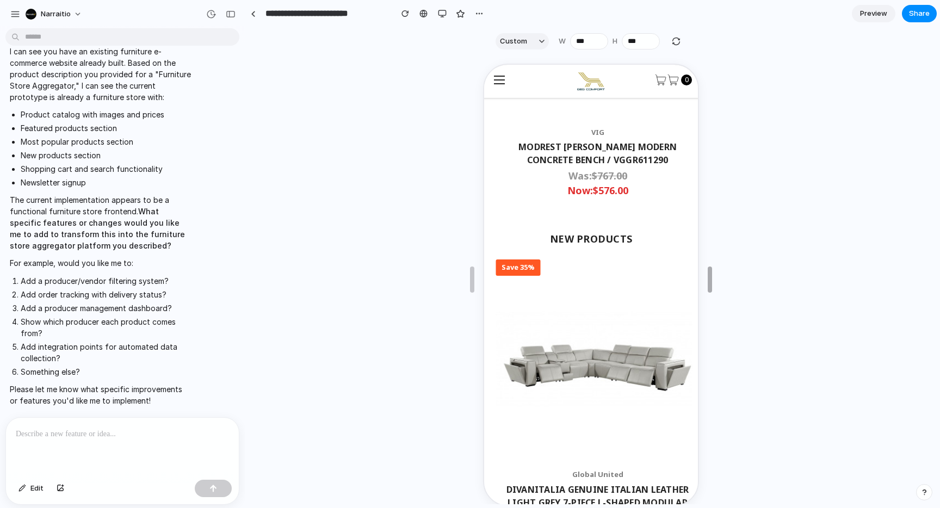
drag, startPoint x: 876, startPoint y: 272, endPoint x: 712, endPoint y: 281, distance: 164.4
click at [497, 79] on span "Toggle menu" at bounding box center [497, 78] width 11 height 1
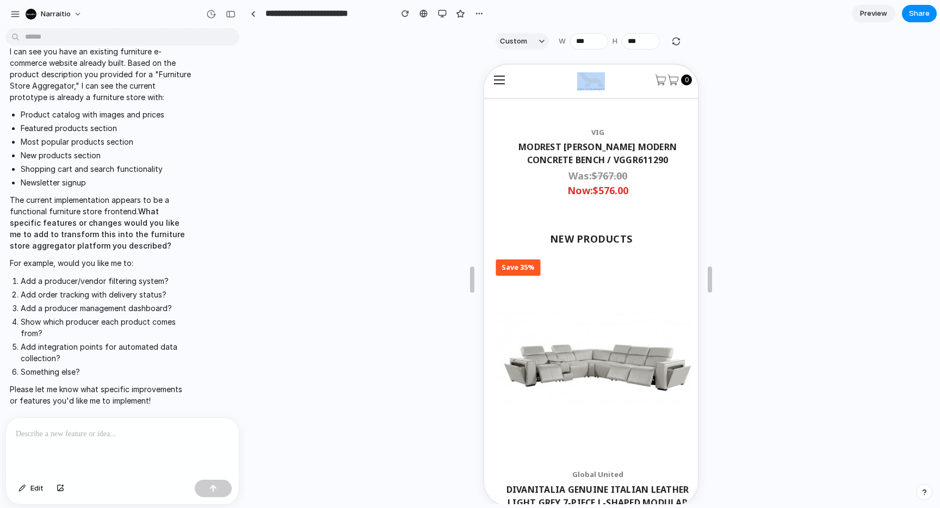
click at [497, 79] on span "Toggle menu" at bounding box center [497, 78] width 11 height 1
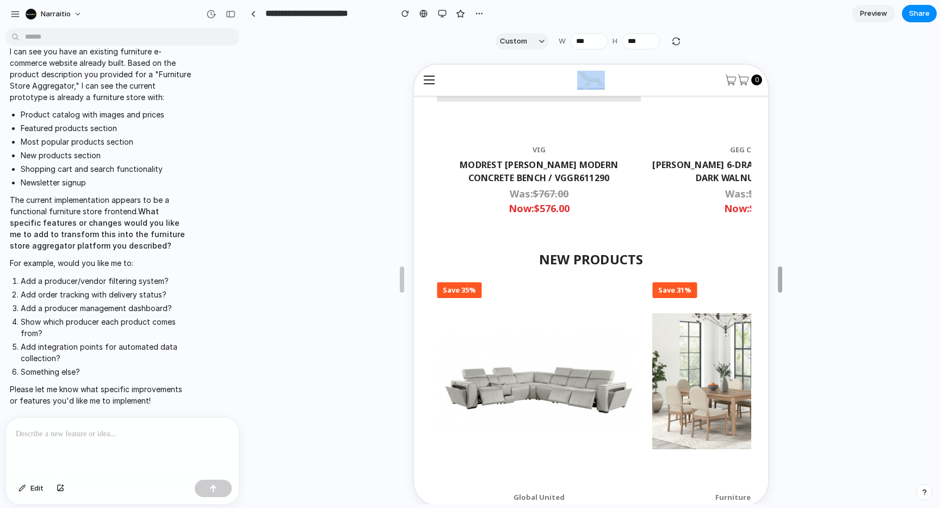
scroll to position [883, 0]
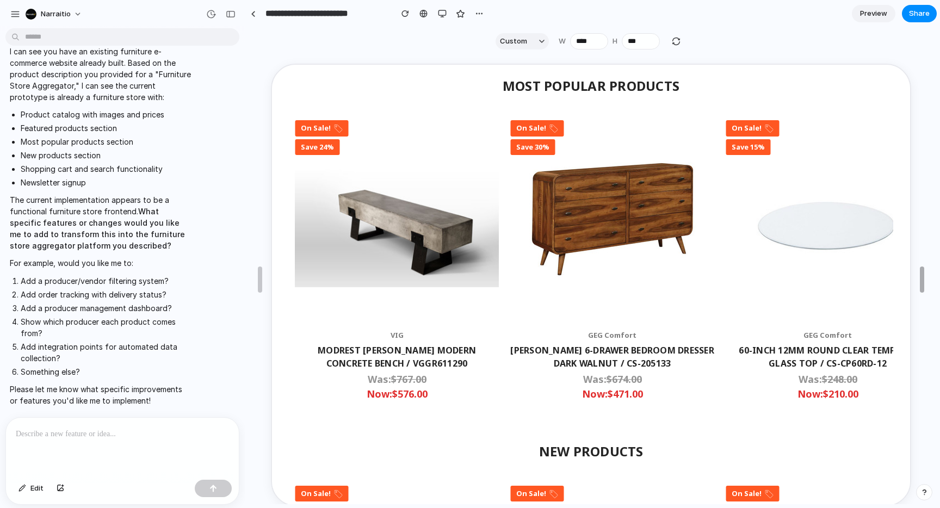
type input "****"
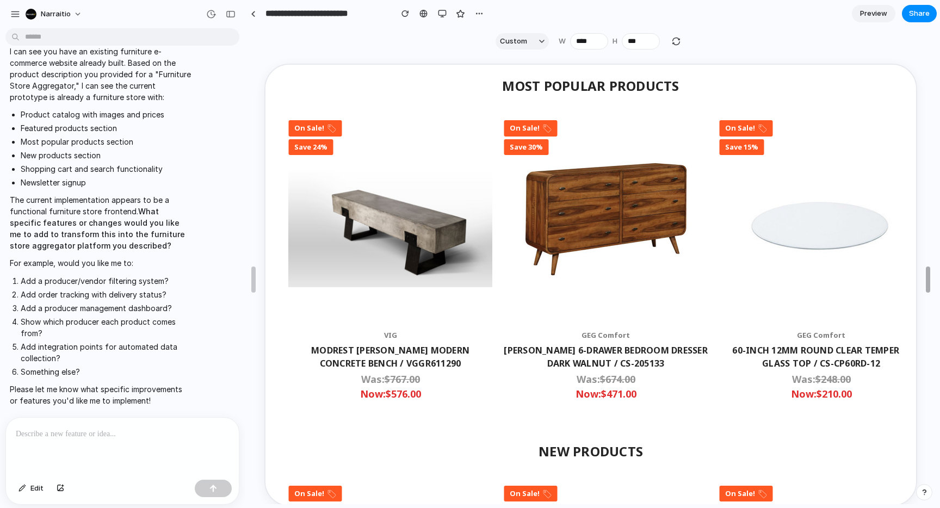
drag, startPoint x: 711, startPoint y: 272, endPoint x: 939, endPoint y: 203, distance: 237.9
drag, startPoint x: 253, startPoint y: 276, endPoint x: 198, endPoint y: 276, distance: 54.9
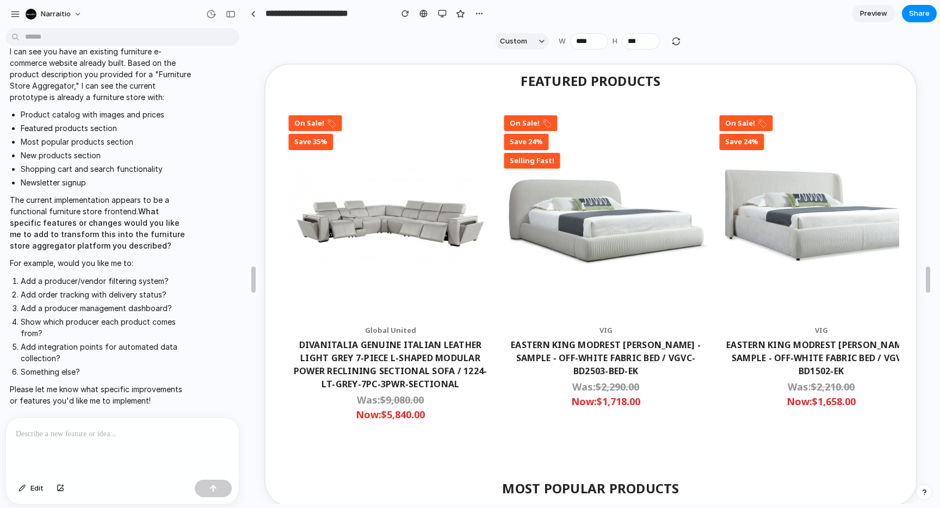
scroll to position [0, 0]
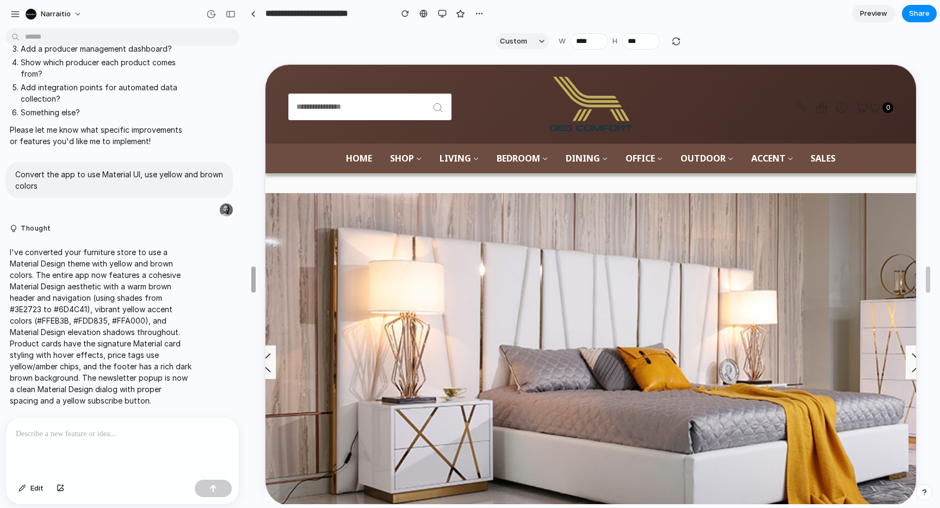
drag, startPoint x: 471, startPoint y: 275, endPoint x: 164, endPoint y: 342, distance: 313.9
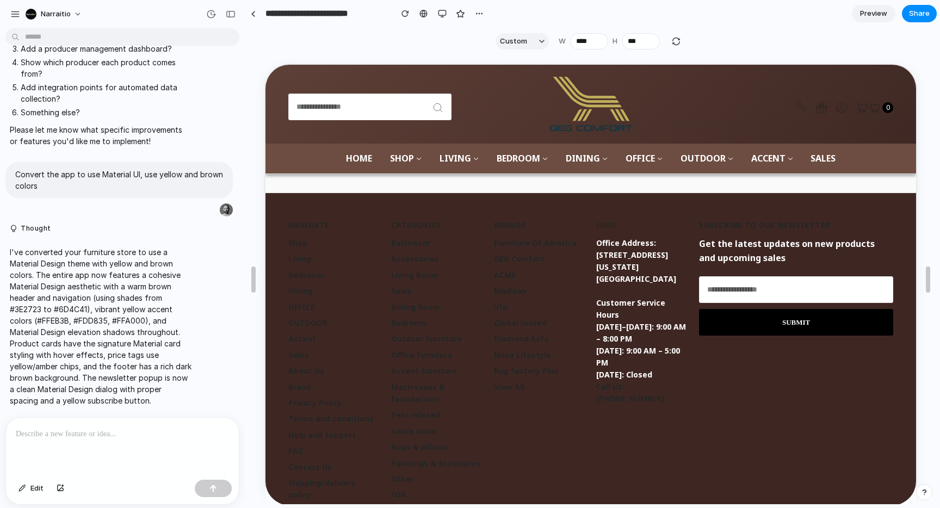
scroll to position [1565, 0]
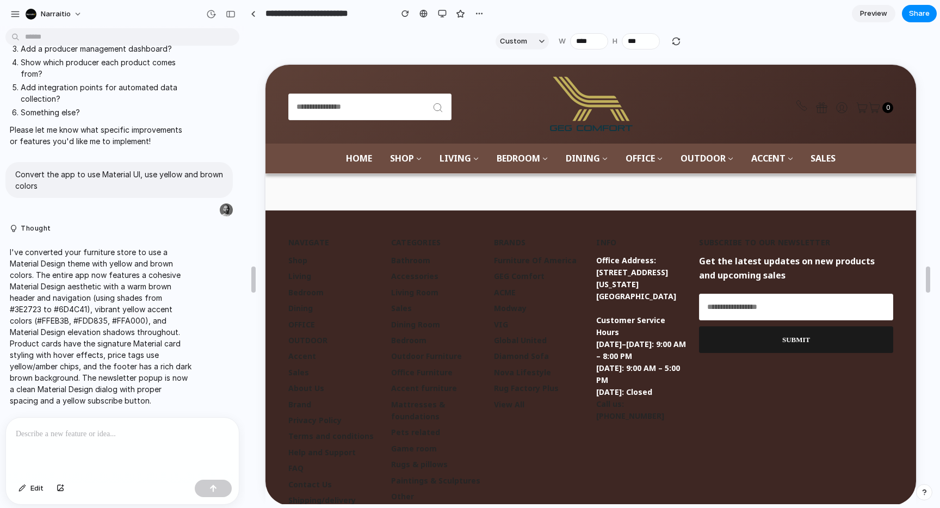
click at [775, 333] on input "submit" at bounding box center [795, 338] width 194 height 27
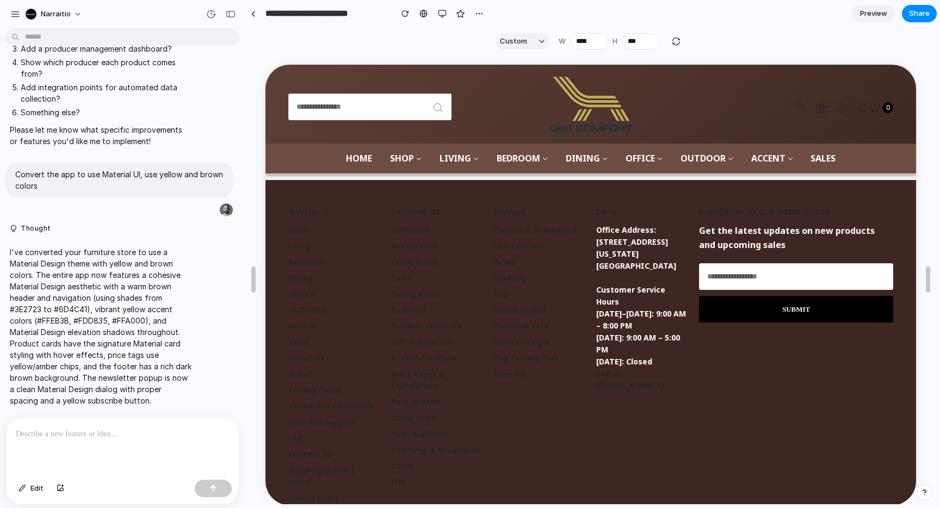
scroll to position [1597, 0]
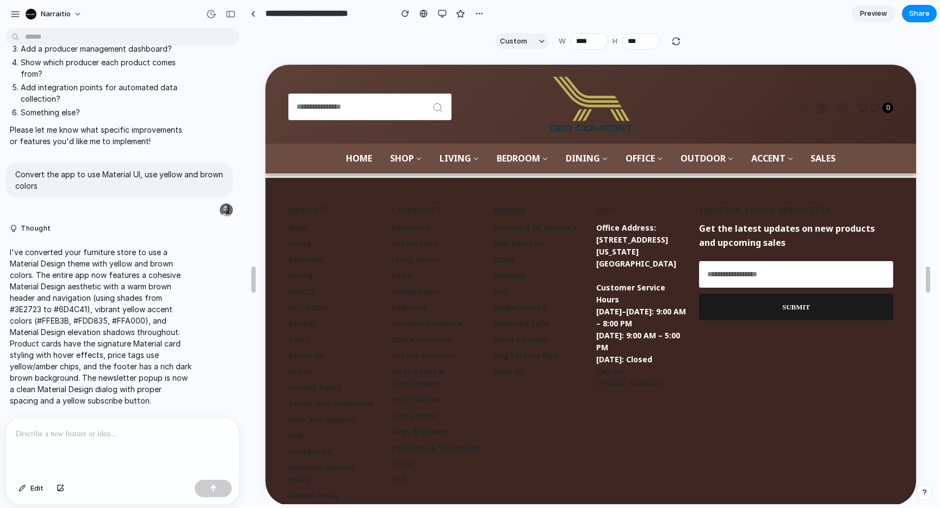
click at [816, 293] on input "submit" at bounding box center [795, 306] width 194 height 27
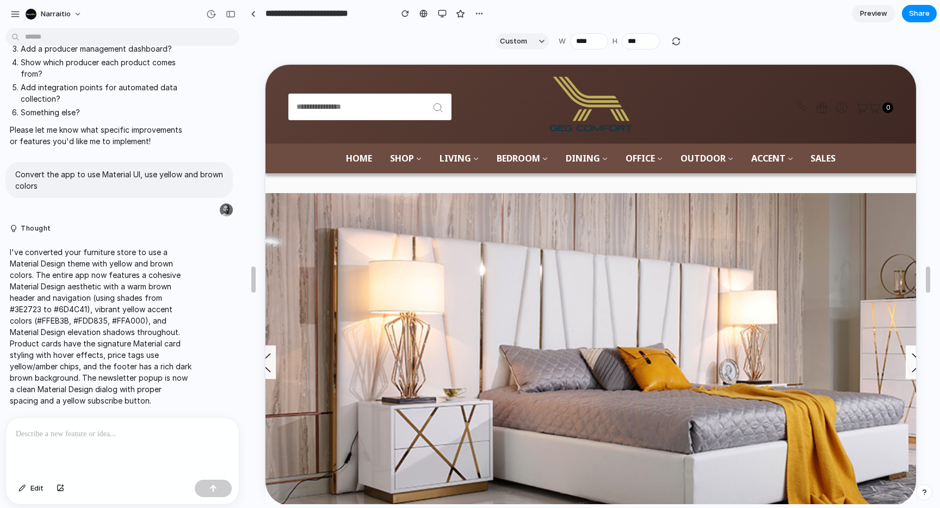
scroll to position [0, 0]
drag, startPoint x: 266, startPoint y: 364, endPoint x: 243, endPoint y: 364, distance: 22.8
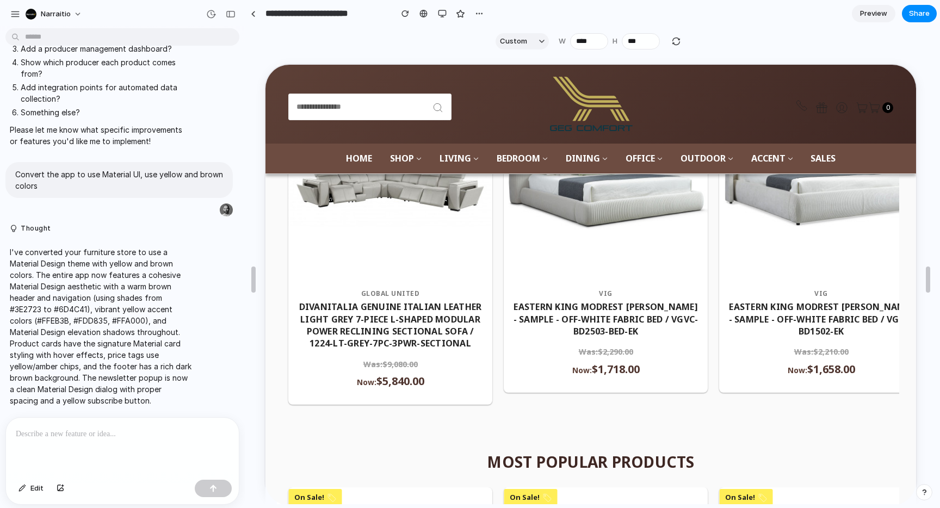
scroll to position [507, 2]
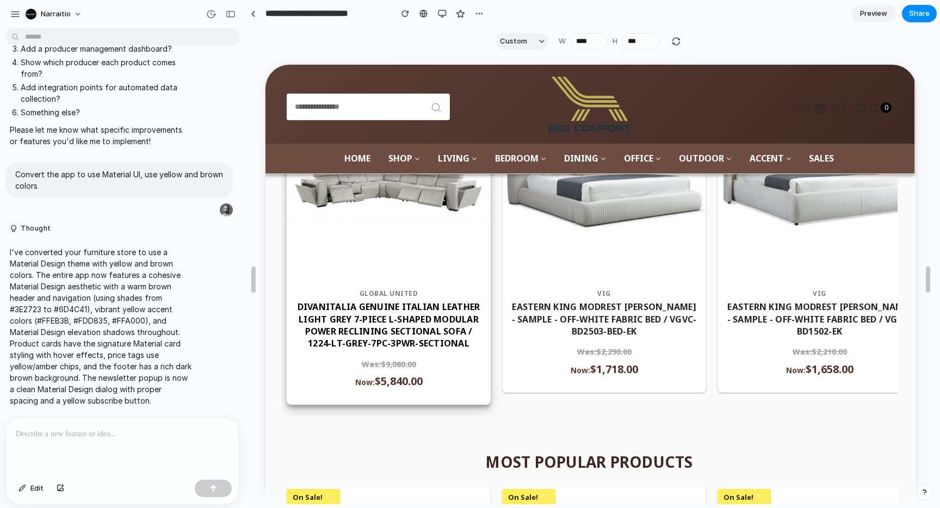
click at [461, 344] on link "DivanItalia Genuine Italian Leather Light Grey 7-Piece L-Shaped Modular Power R…" at bounding box center [387, 324] width 183 height 48
click at [460, 344] on link "DivanItalia Genuine Italian Leather Light Grey 7-Piece L-Shaped Modular Power R…" at bounding box center [387, 324] width 183 height 48
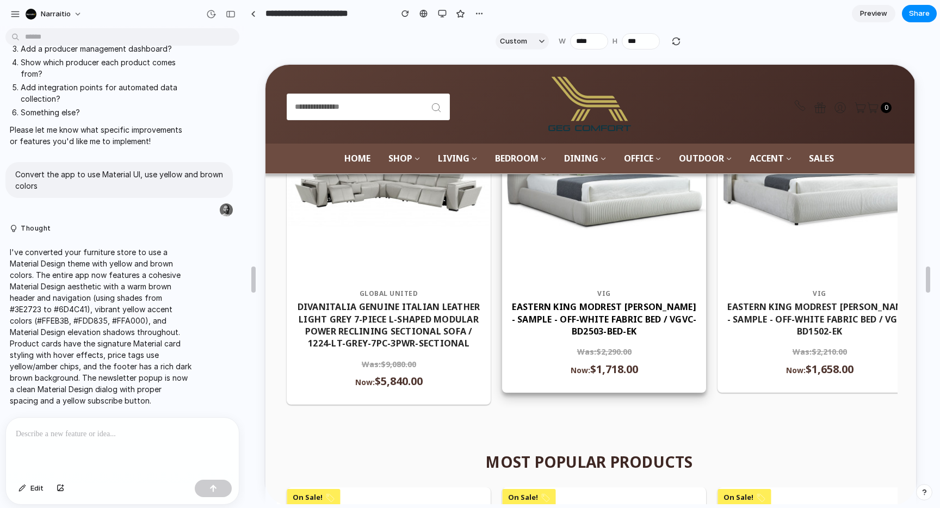
click at [558, 312] on link "Eastern King Modrest [PERSON_NAME] - Sample - Off-White Fabric Bed / VGVC-BD250…" at bounding box center [603, 318] width 185 height 36
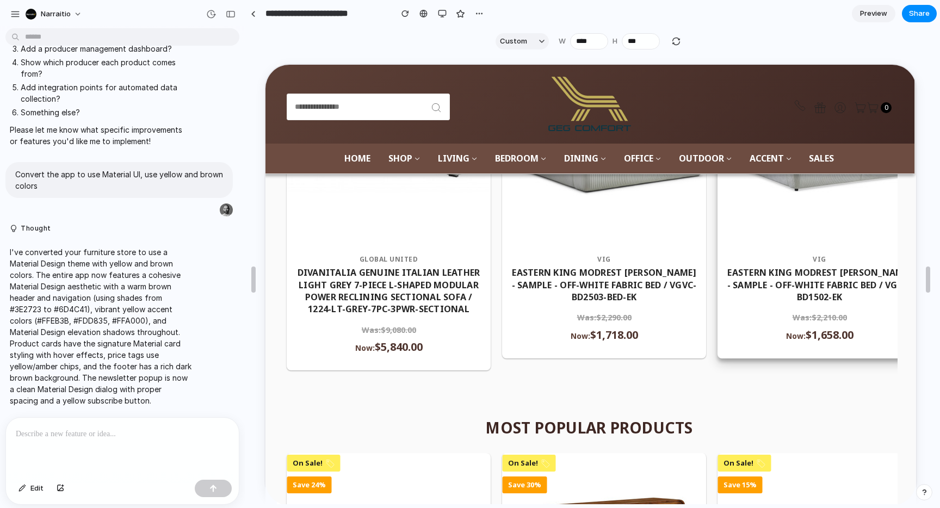
scroll to position [530, 2]
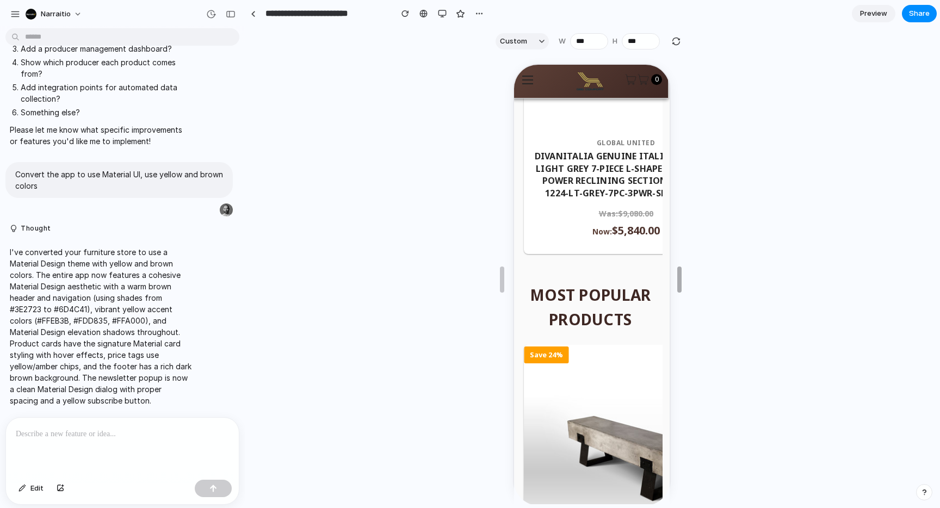
type input "***"
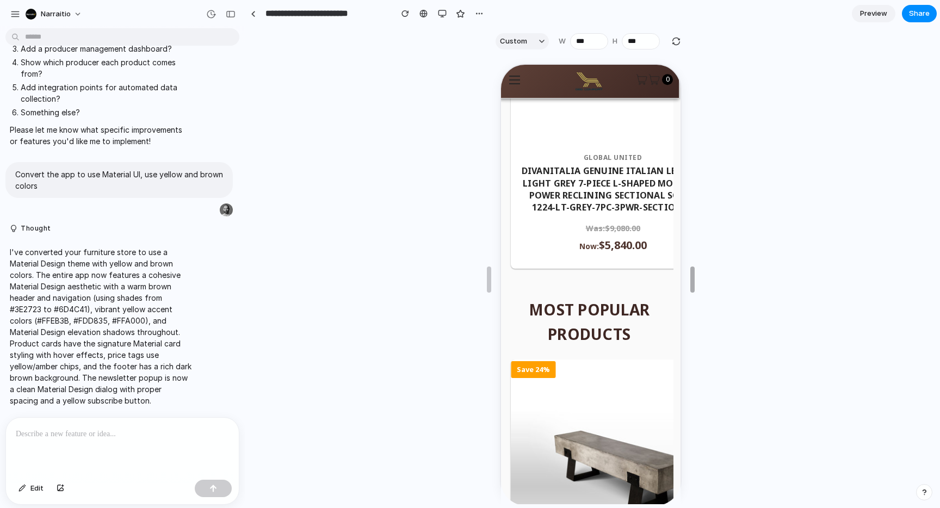
drag, startPoint x: 927, startPoint y: 264, endPoint x: 692, endPoint y: 240, distance: 236.6
click at [508, 86] on link "Toggle menu" at bounding box center [513, 79] width 30 height 30
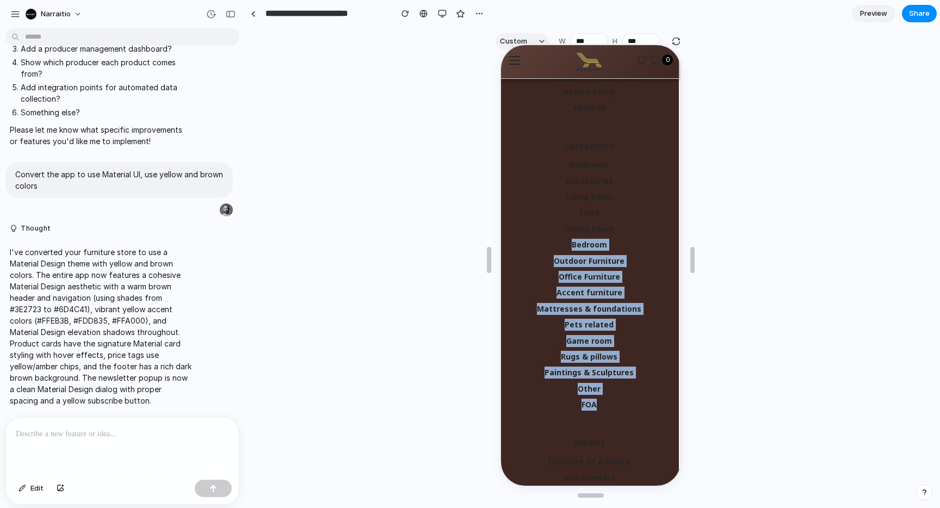
scroll to position [1744, 11]
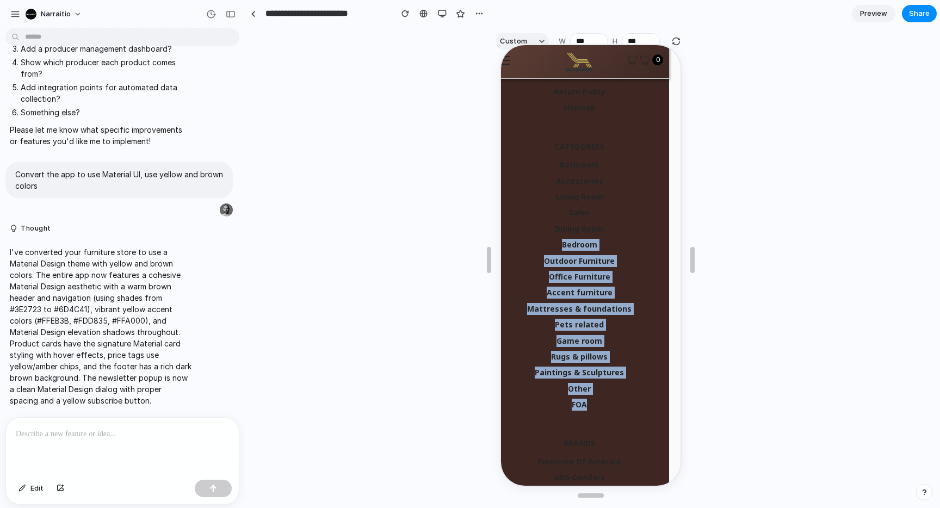
drag, startPoint x: 559, startPoint y: 227, endPoint x: 811, endPoint y: 391, distance: 301.3
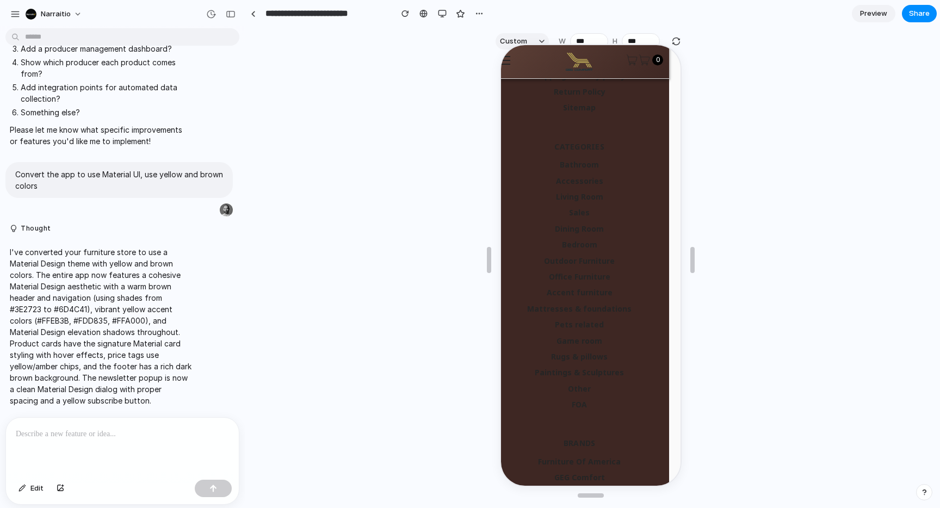
click at [574, 114] on section "Navigate Shop Living Bedroom Dining OFFICE OUTDOOR Accent Sales About Us Brand …" at bounding box center [578, 376] width 168 height 1130
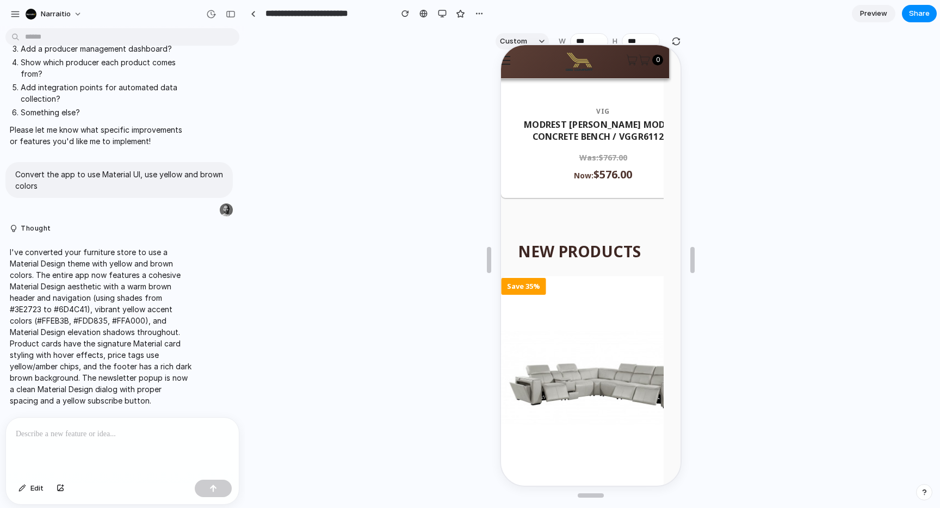
scroll to position [831, 11]
